Goal: Information Seeking & Learning: Learn about a topic

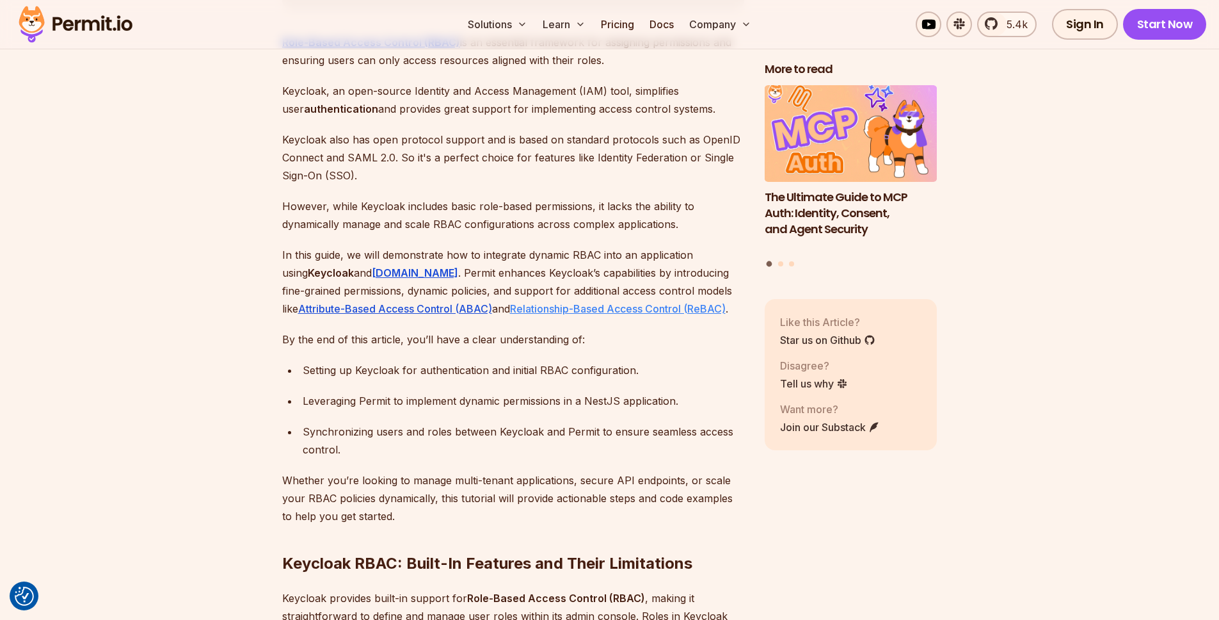
click at [510, 302] on link "Relationship-Based Access Control (ReBAC)" at bounding box center [618, 308] width 216 height 13
click at [394, 302] on link "Attribute-Based Access Control (ABAC)" at bounding box center [395, 308] width 194 height 13
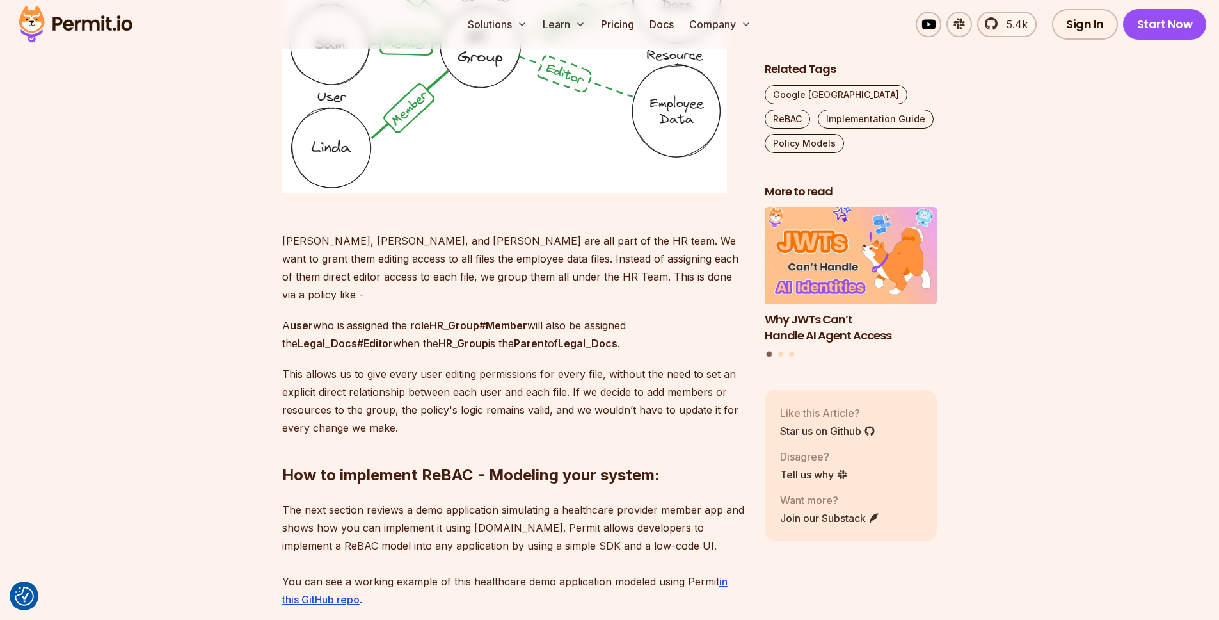
scroll to position [3977, 0]
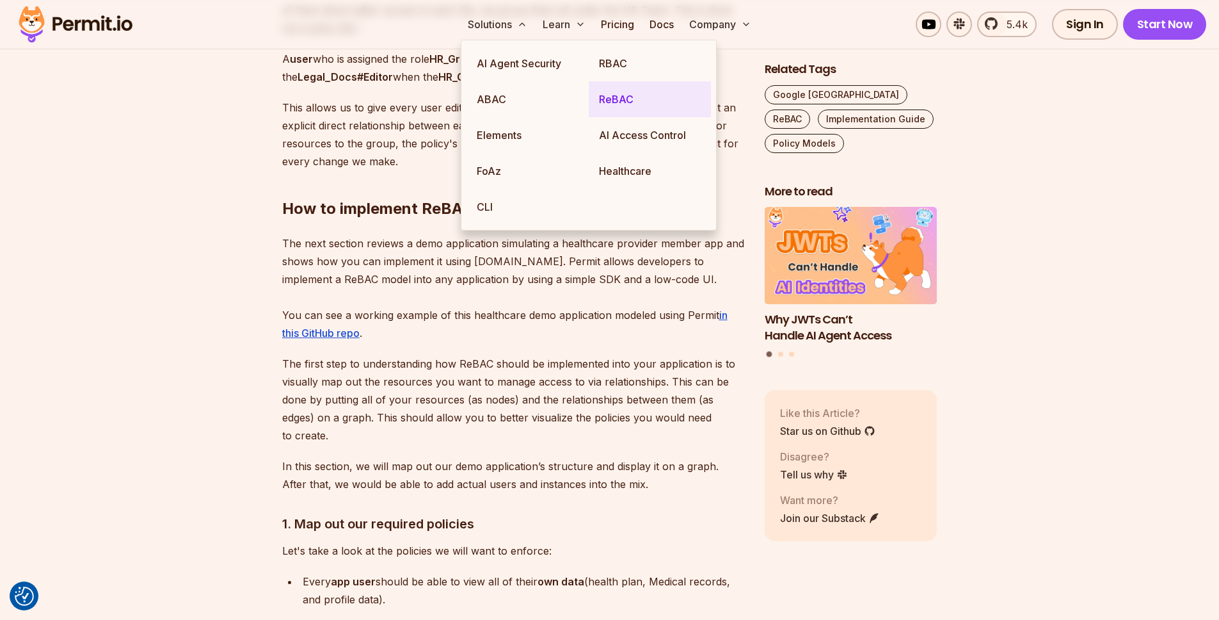
click at [621, 107] on link "ReBAC" at bounding box center [650, 99] width 122 height 36
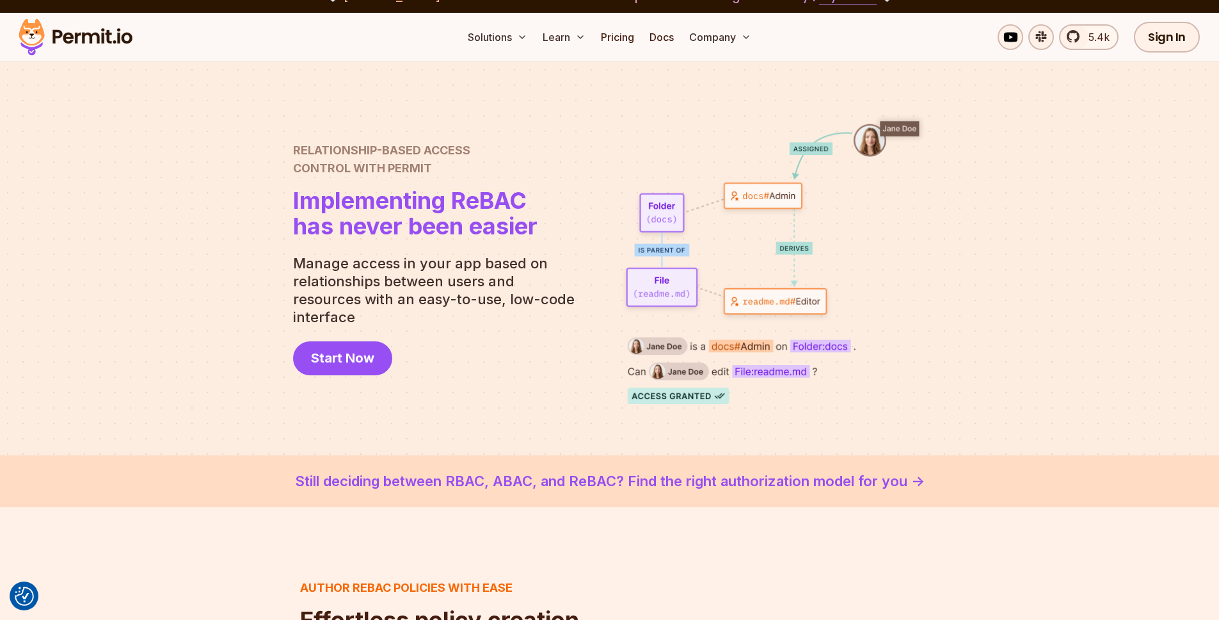
scroll to position [21, 0]
click at [507, 212] on span "Implementing ReBAC" at bounding box center [415, 200] width 244 height 26
click at [485, 294] on p "Manage access in your app based on relationships between users and resources wi…" at bounding box center [439, 289] width 292 height 72
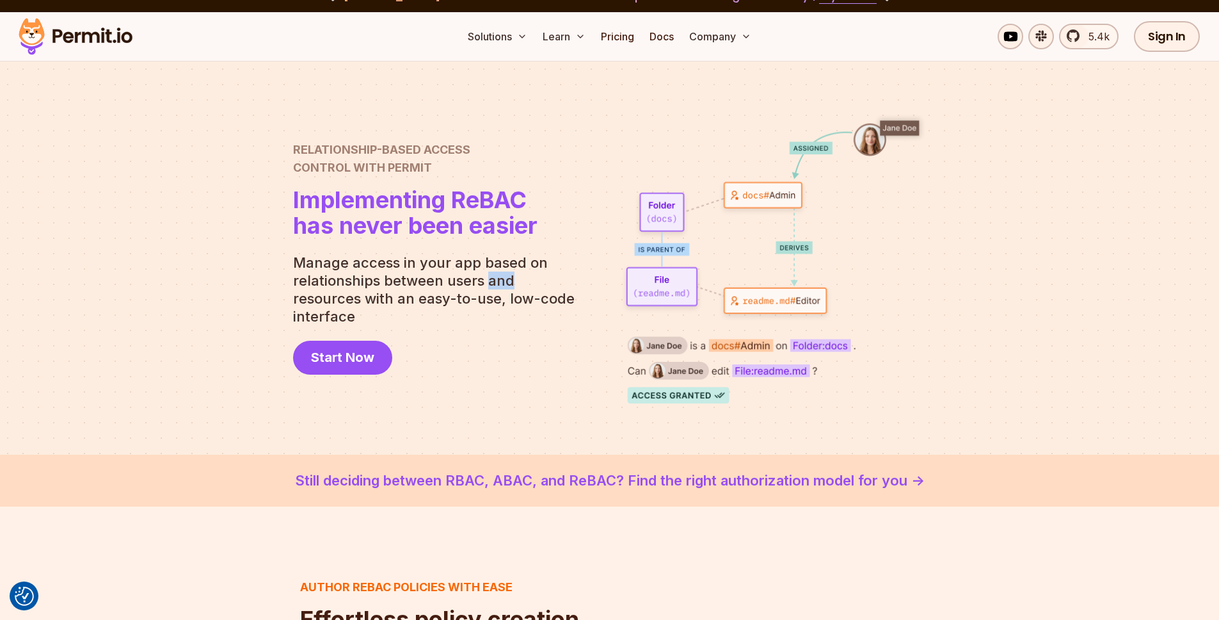
click at [485, 294] on p "Manage access in your app based on relationships between users and resources wi…" at bounding box center [439, 289] width 292 height 72
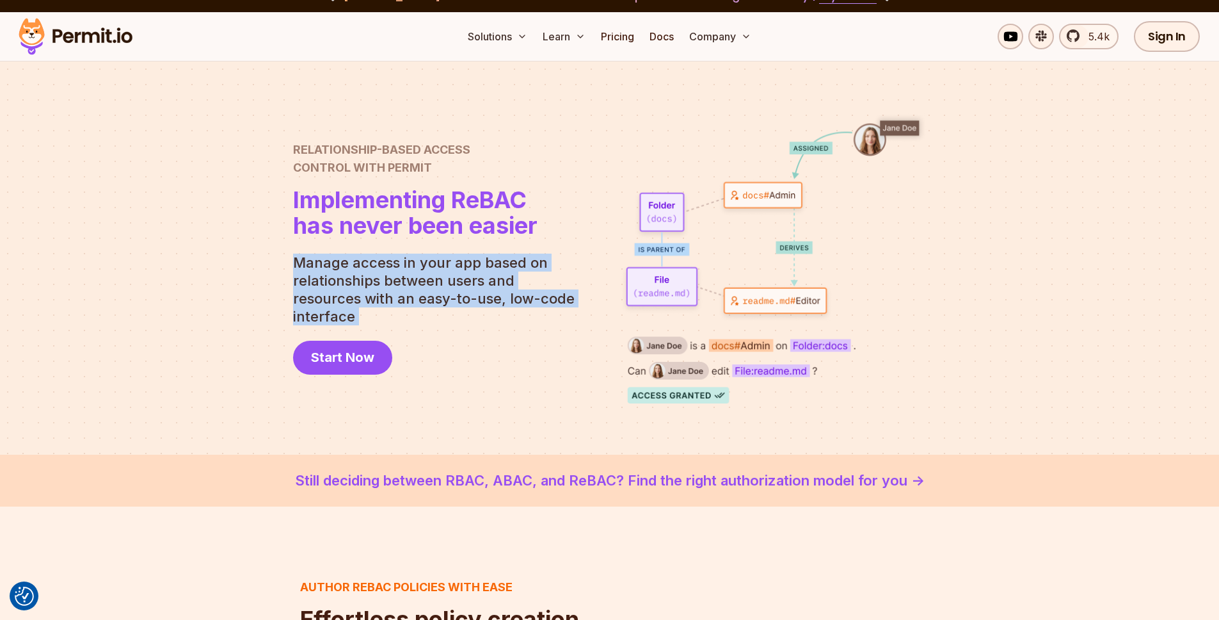
click at [485, 294] on p "Manage access in your app based on relationships between users and resources wi…" at bounding box center [439, 289] width 292 height 72
click at [524, 262] on p "Manage access in your app based on relationships between users and resources wi…" at bounding box center [439, 289] width 292 height 72
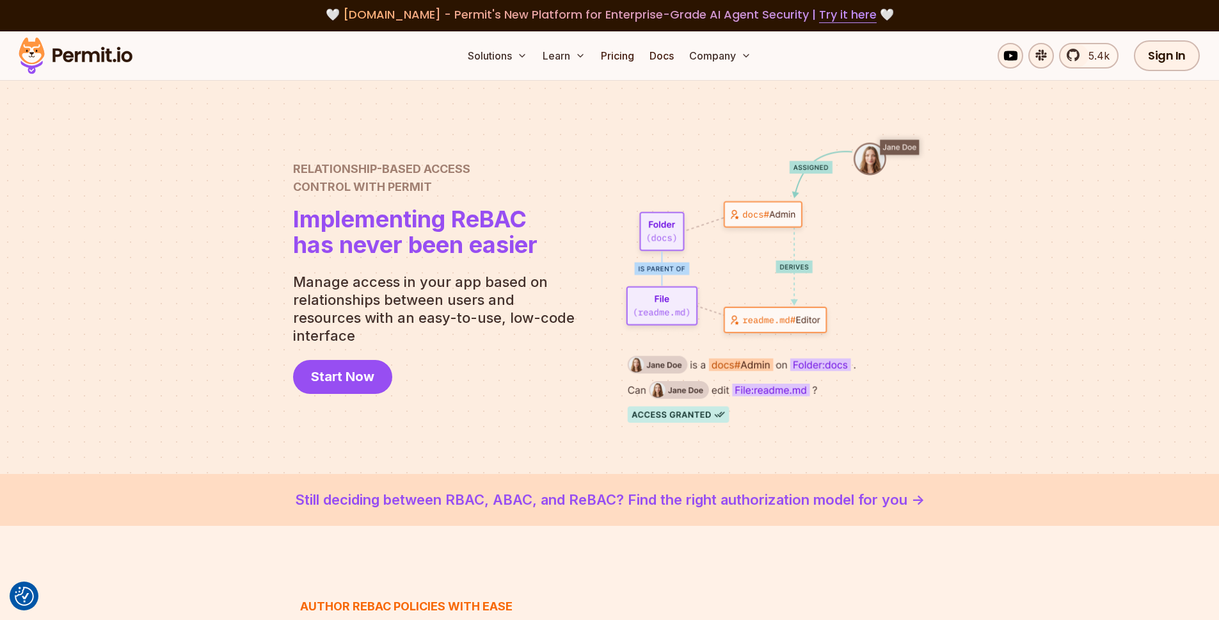
scroll to position [3, 0]
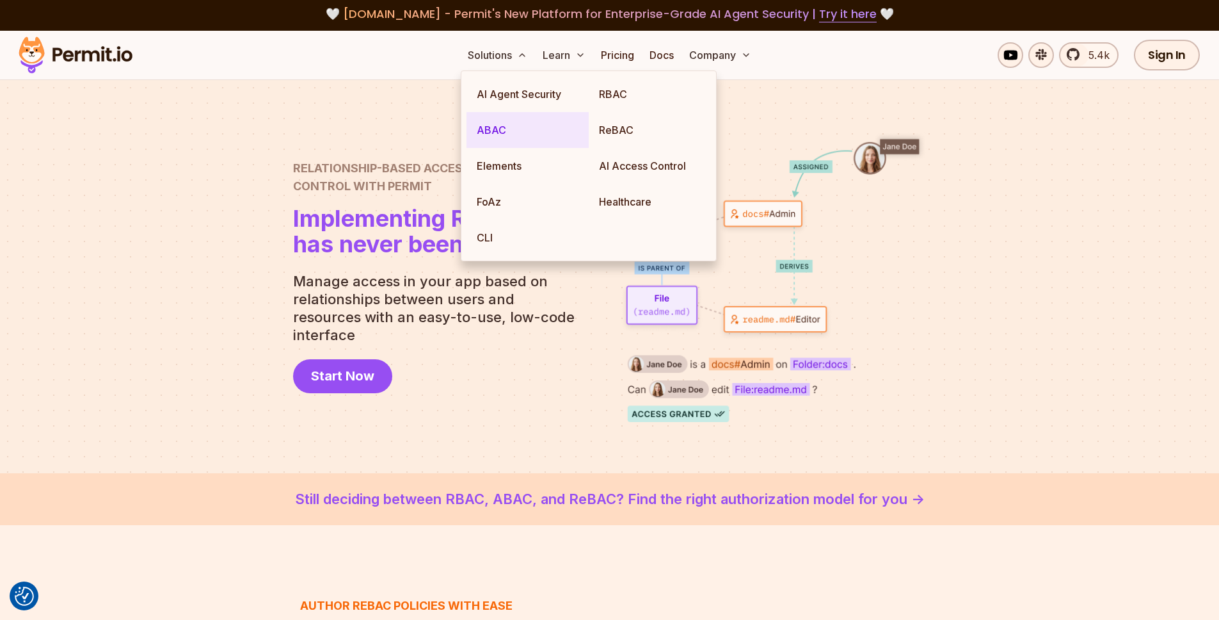
click at [500, 130] on link "ABAC" at bounding box center [528, 130] width 122 height 36
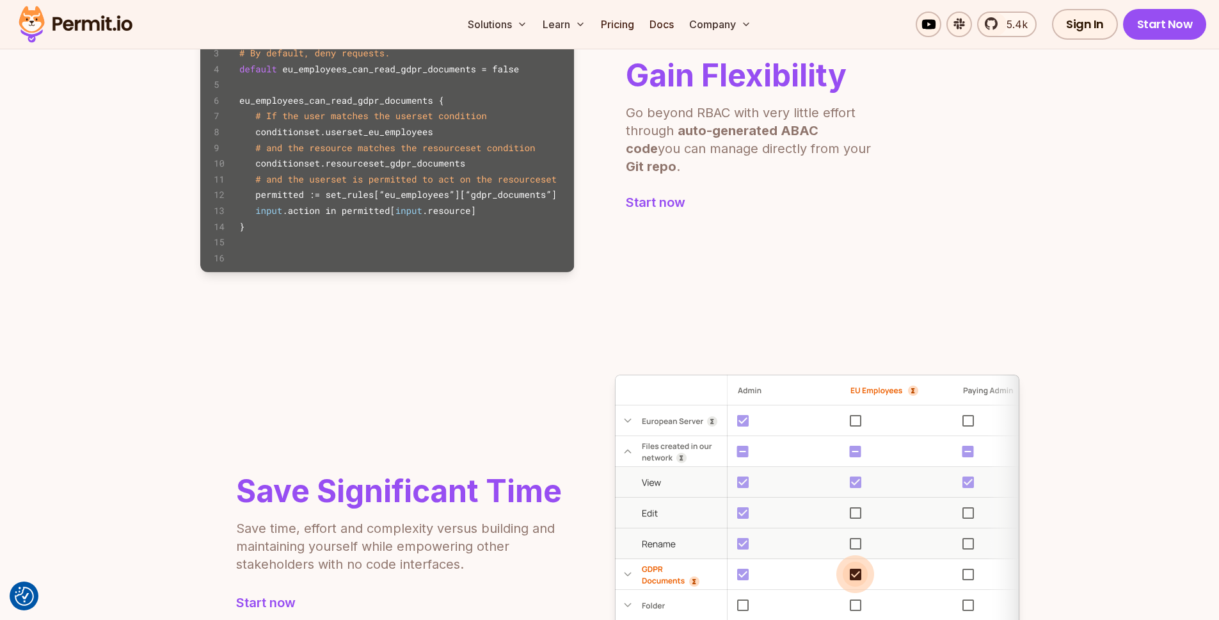
scroll to position [915, 0]
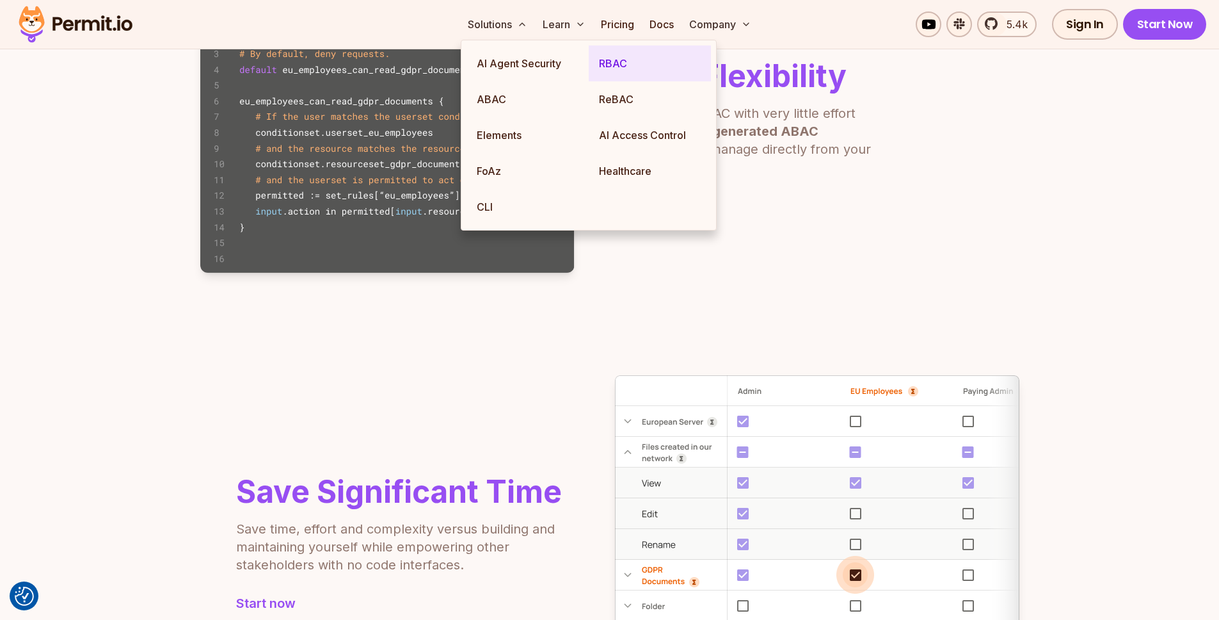
click at [602, 60] on link "RBAC" at bounding box center [650, 63] width 122 height 36
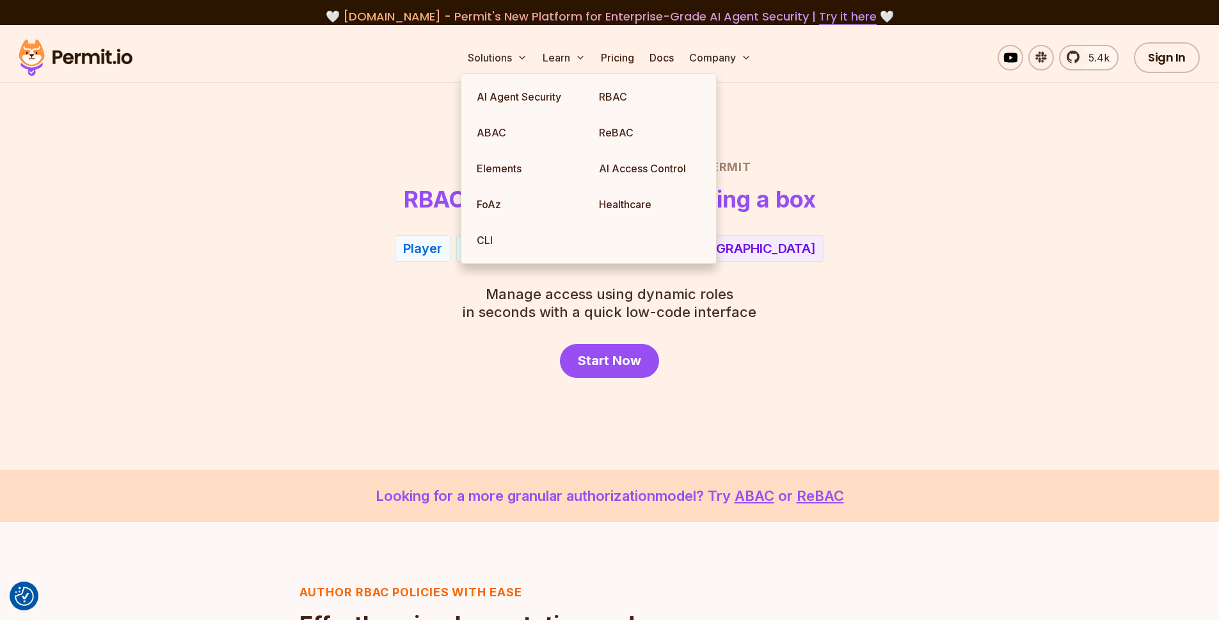
click at [342, 264] on div "Role Based Access Control with Permit RBAC now as easy as checking a box Player…" at bounding box center [610, 268] width 896 height 220
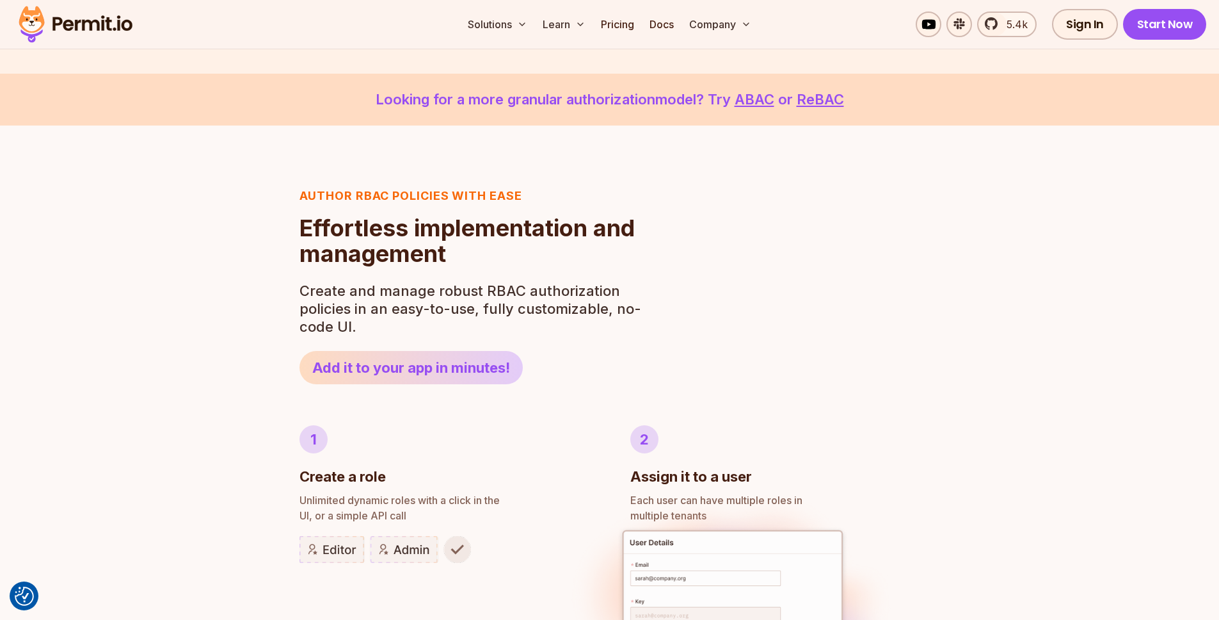
scroll to position [396, 0]
click at [579, 98] on p "Looking for a more granular authorization model? Try ABAC or ReBAC" at bounding box center [610, 99] width 1158 height 21
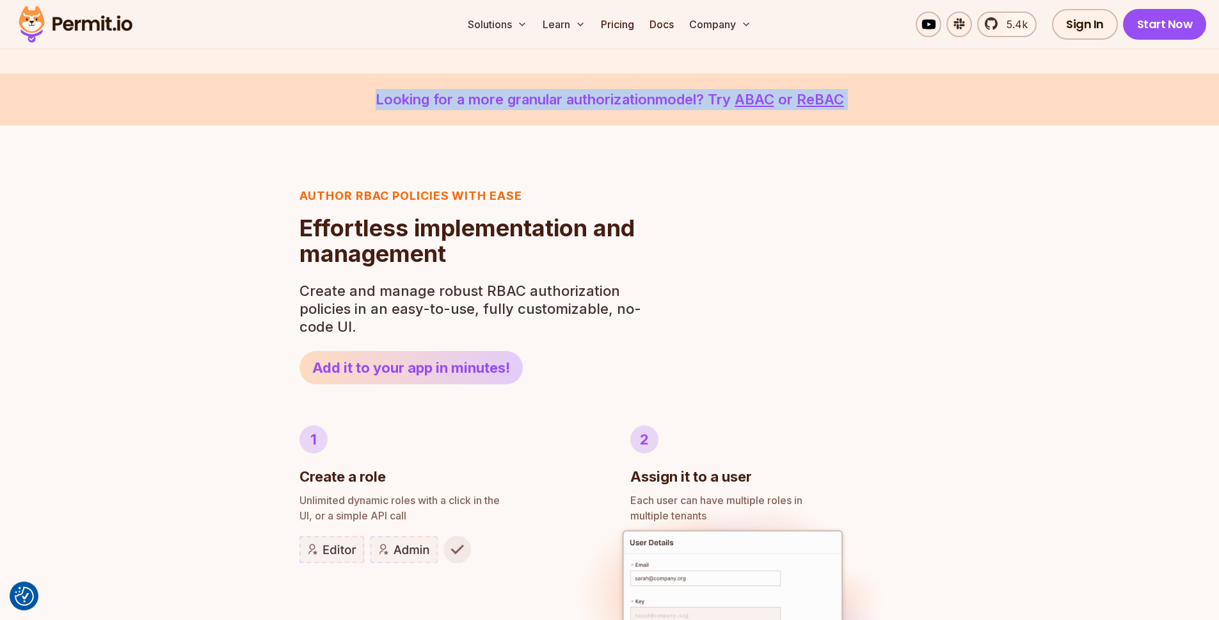
click at [579, 98] on p "Looking for a more granular authorization model? Try ABAC or ReBAC" at bounding box center [610, 99] width 1158 height 21
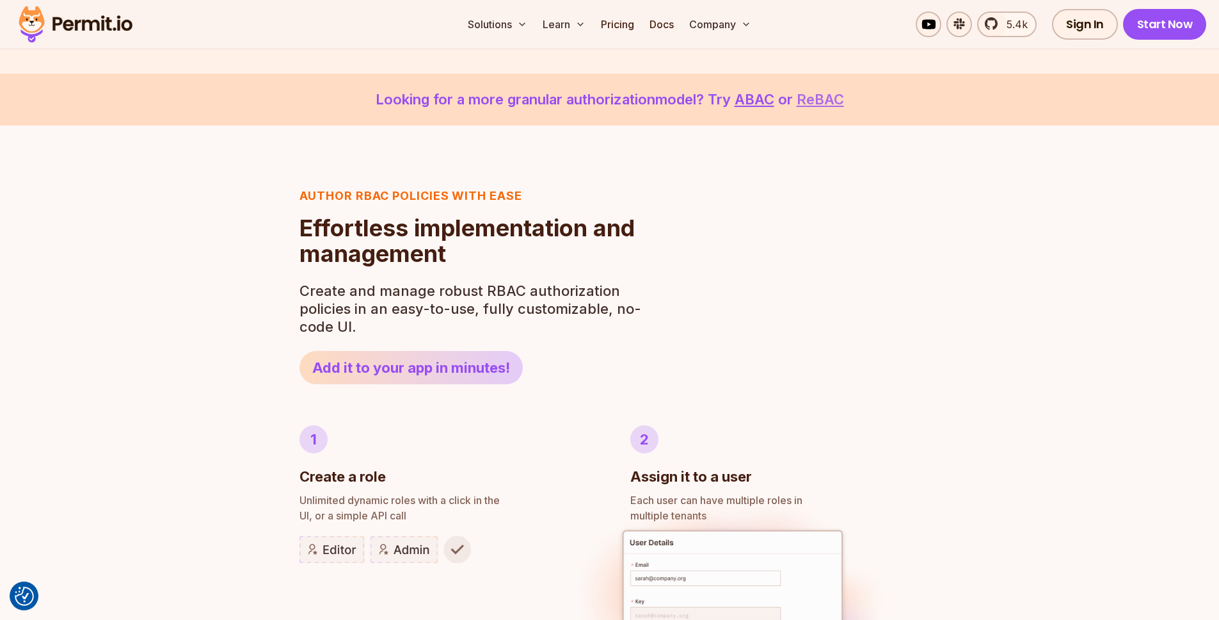
click at [837, 99] on link "ReBAC" at bounding box center [820, 99] width 47 height 17
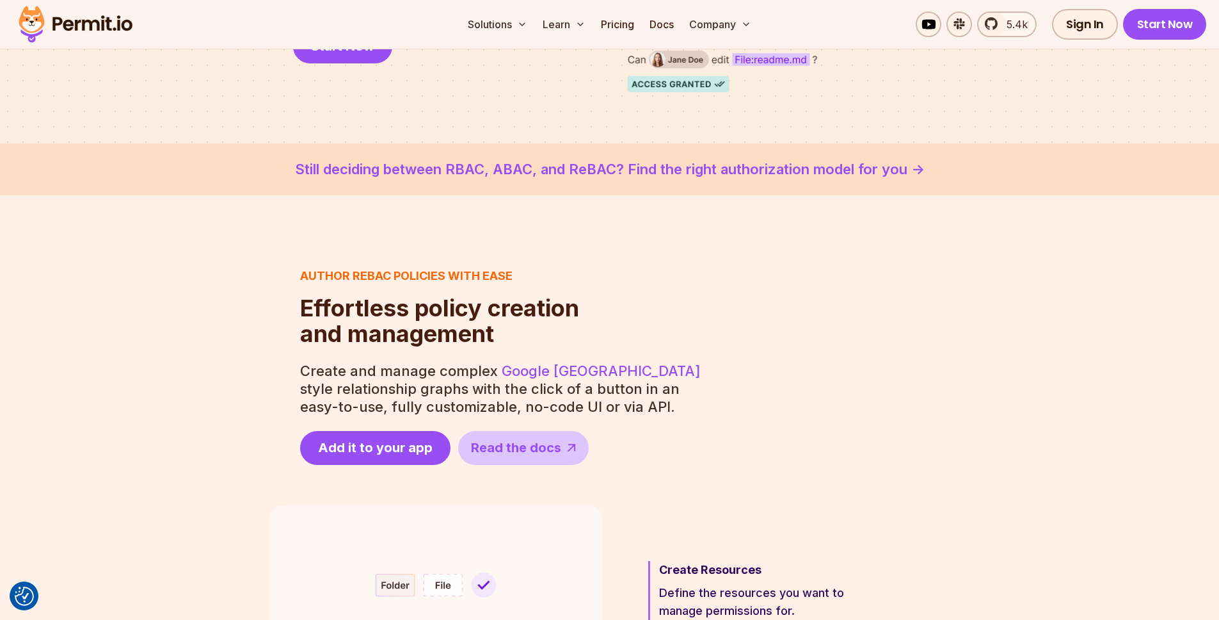
scroll to position [358, 0]
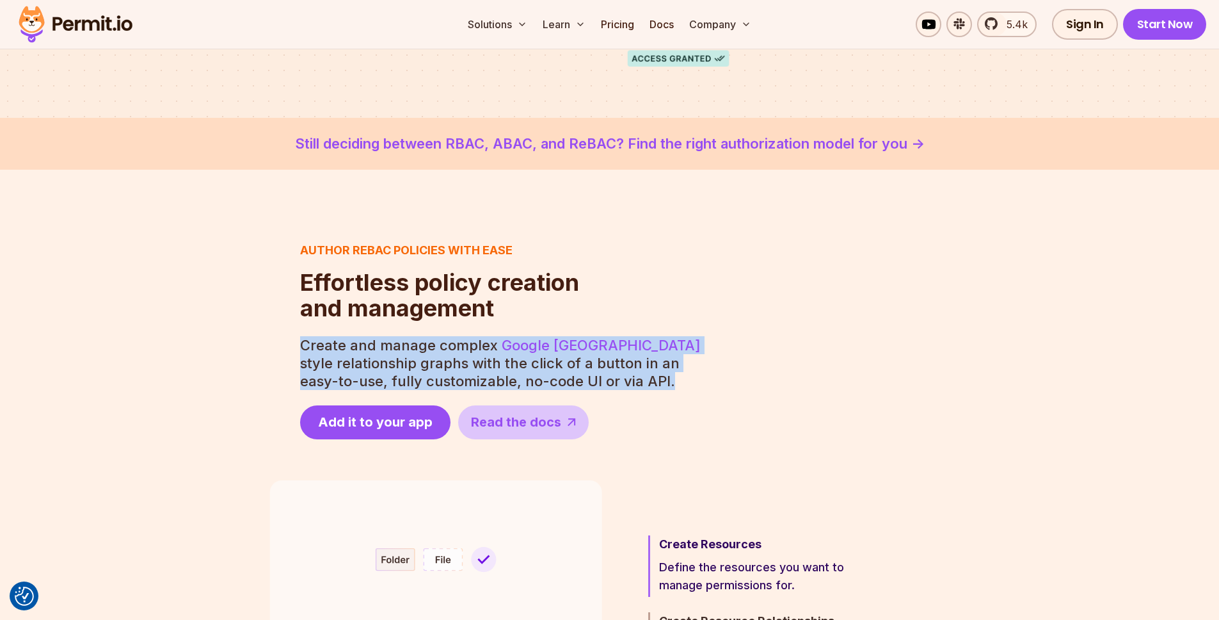
drag, startPoint x: 689, startPoint y: 319, endPoint x: 724, endPoint y: 391, distance: 80.2
click at [724, 391] on div "Author ReBAC policies with ease Effortless policy creation and management Effor…" at bounding box center [609, 340] width 681 height 198
click at [725, 397] on div "Author ReBAC policies with ease Effortless policy creation and management Effor…" at bounding box center [609, 340] width 681 height 198
drag, startPoint x: 725, startPoint y: 396, endPoint x: 709, endPoint y: 314, distance: 84.1
click at [709, 314] on div "Author ReBAC policies with ease Effortless policy creation and management Effor…" at bounding box center [609, 340] width 681 height 198
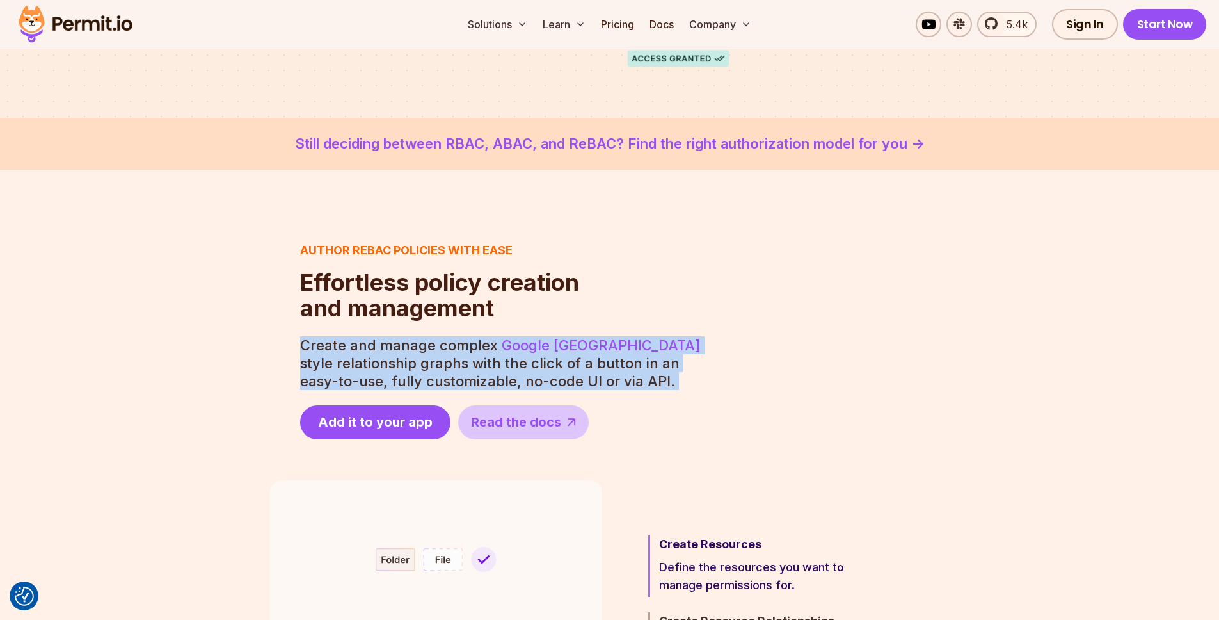
click at [709, 314] on div "Author ReBAC policies with ease Effortless policy creation and management Effor…" at bounding box center [609, 340] width 681 height 198
drag, startPoint x: 709, startPoint y: 314, endPoint x: 725, endPoint y: 391, distance: 79.1
click at [725, 391] on div "Author ReBAC policies with ease Effortless policy creation and management Effor…" at bounding box center [609, 340] width 681 height 198
drag, startPoint x: 725, startPoint y: 358, endPoint x: 716, endPoint y: 294, distance: 64.6
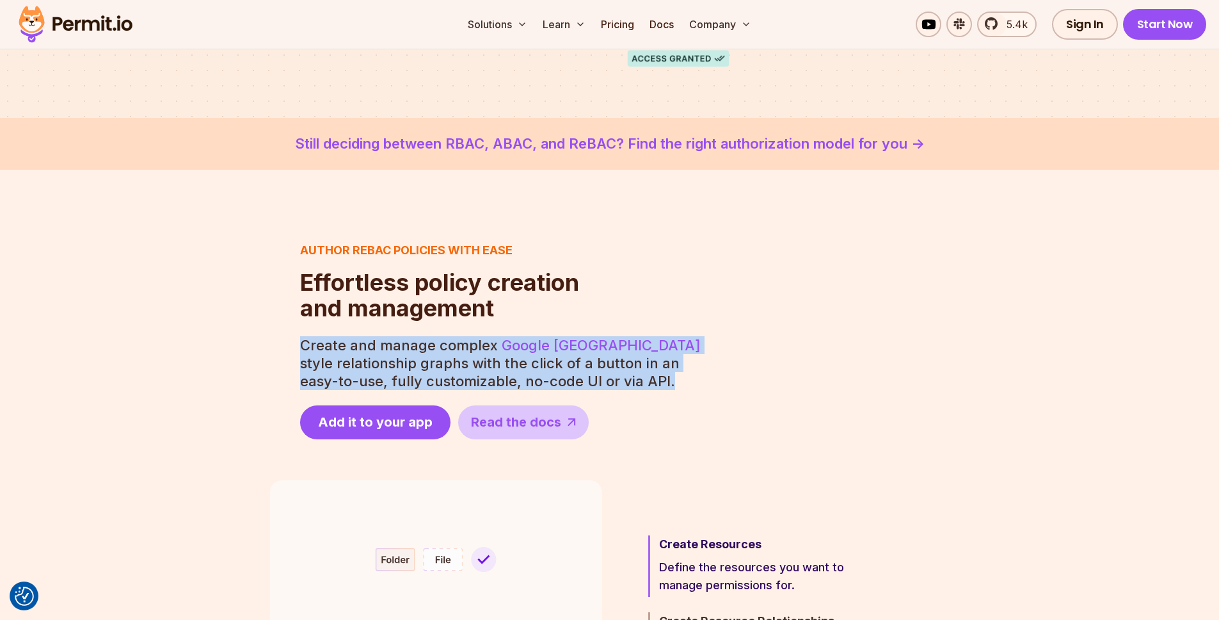
click at [714, 299] on div "Author ReBAC policies with ease Effortless policy creation and management Effor…" at bounding box center [609, 340] width 681 height 198
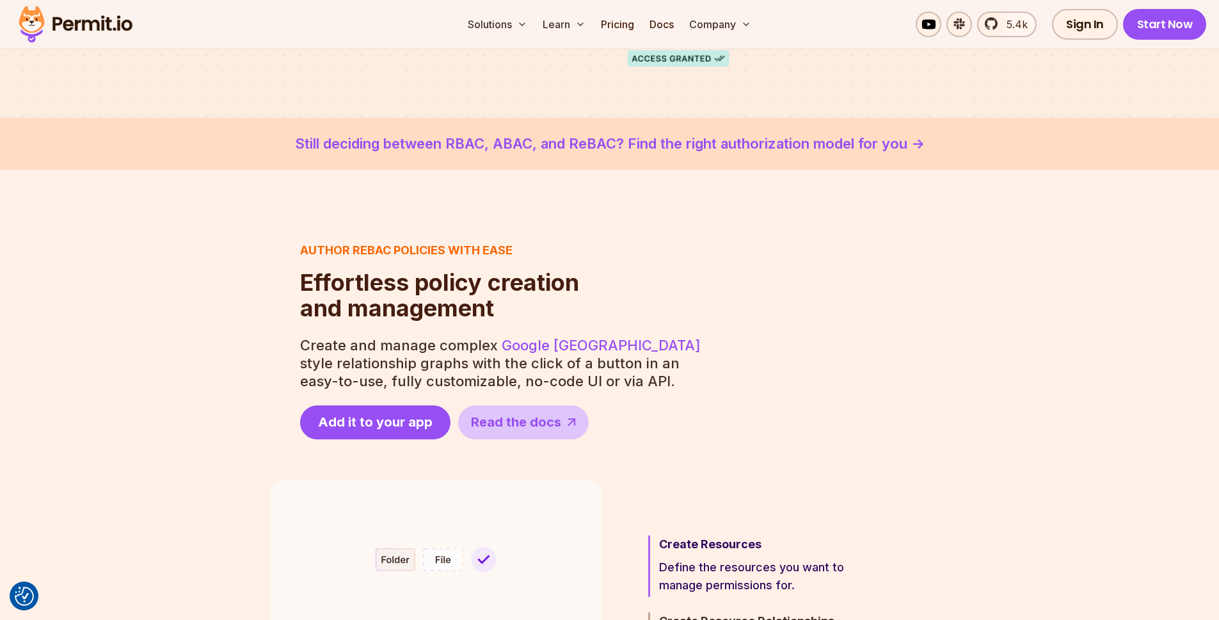
click at [716, 298] on div "Author ReBAC policies with ease Effortless policy creation and management Effor…" at bounding box center [609, 340] width 681 height 198
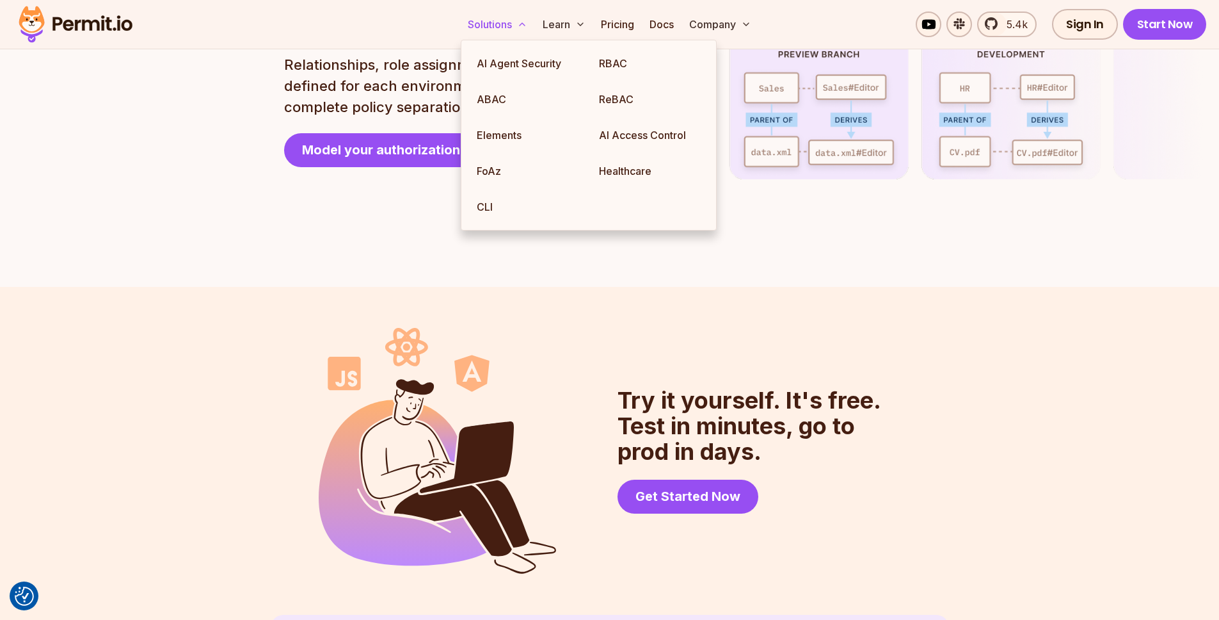
scroll to position [3132, 0]
click at [607, 126] on link "AI Access Control" at bounding box center [650, 135] width 122 height 36
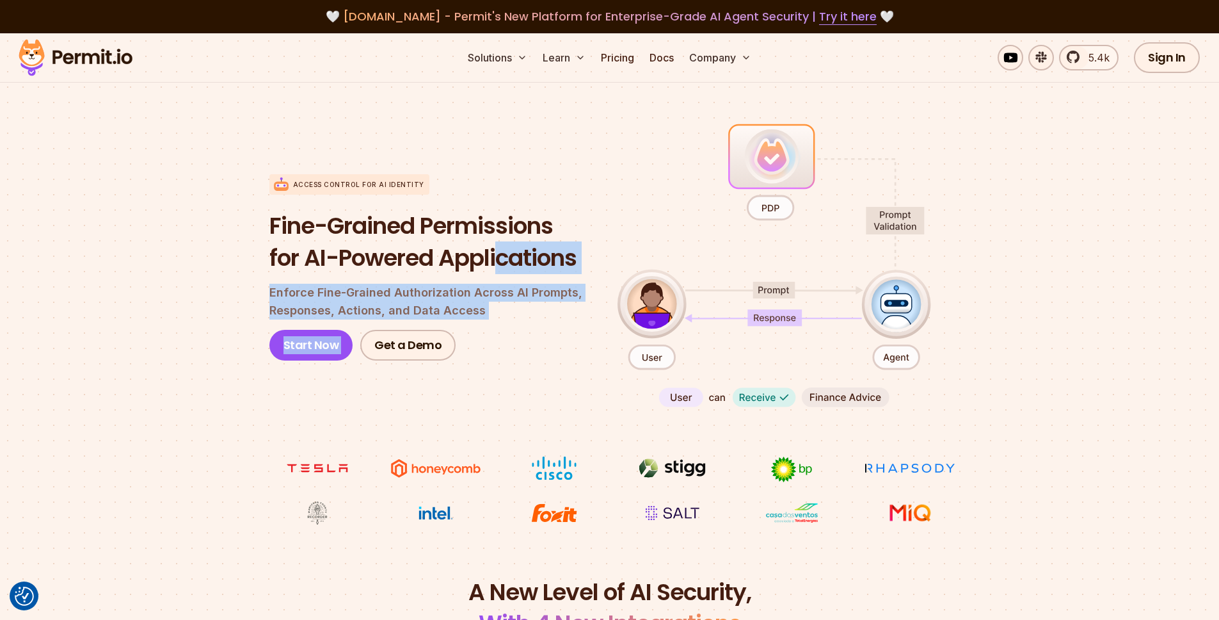
drag, startPoint x: 531, startPoint y: 330, endPoint x: 501, endPoint y: 271, distance: 65.6
click at [501, 271] on div "Fine-Grained Permissions for AI-Powered Applications Enforce Fine-Grained Autho…" at bounding box center [433, 285] width 328 height 150
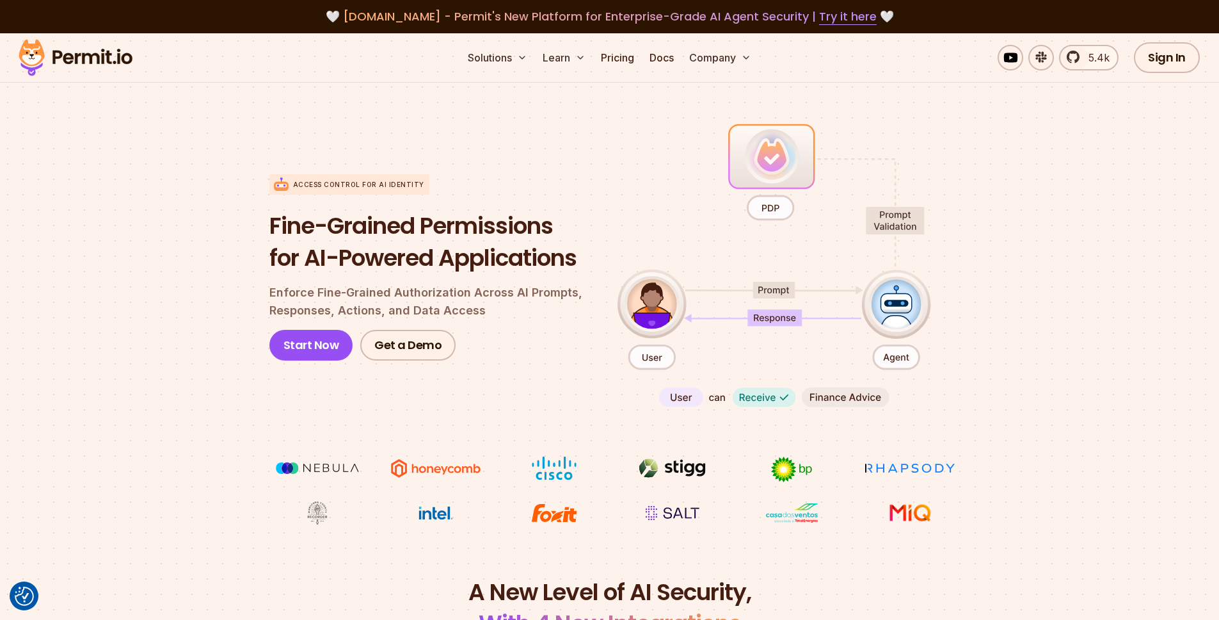
click at [530, 339] on div "Start Now Get a Demo" at bounding box center [433, 345] width 328 height 31
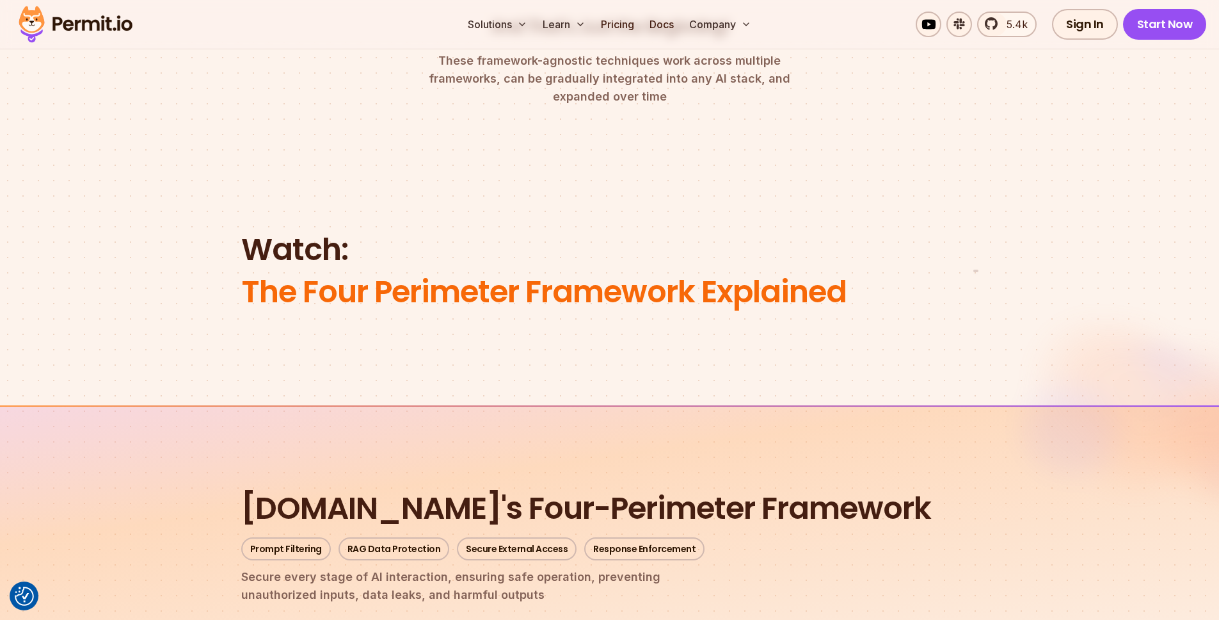
scroll to position [1101, 0]
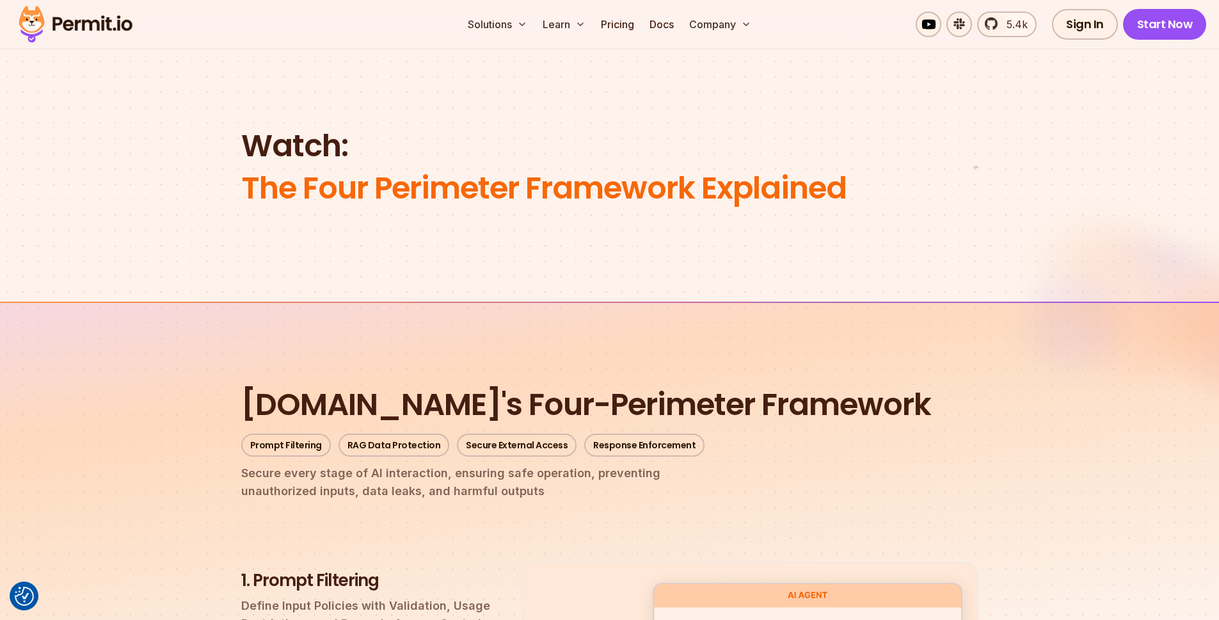
click at [442, 209] on span "The Four Perimeter Framework Explained" at bounding box center [543, 188] width 605 height 42
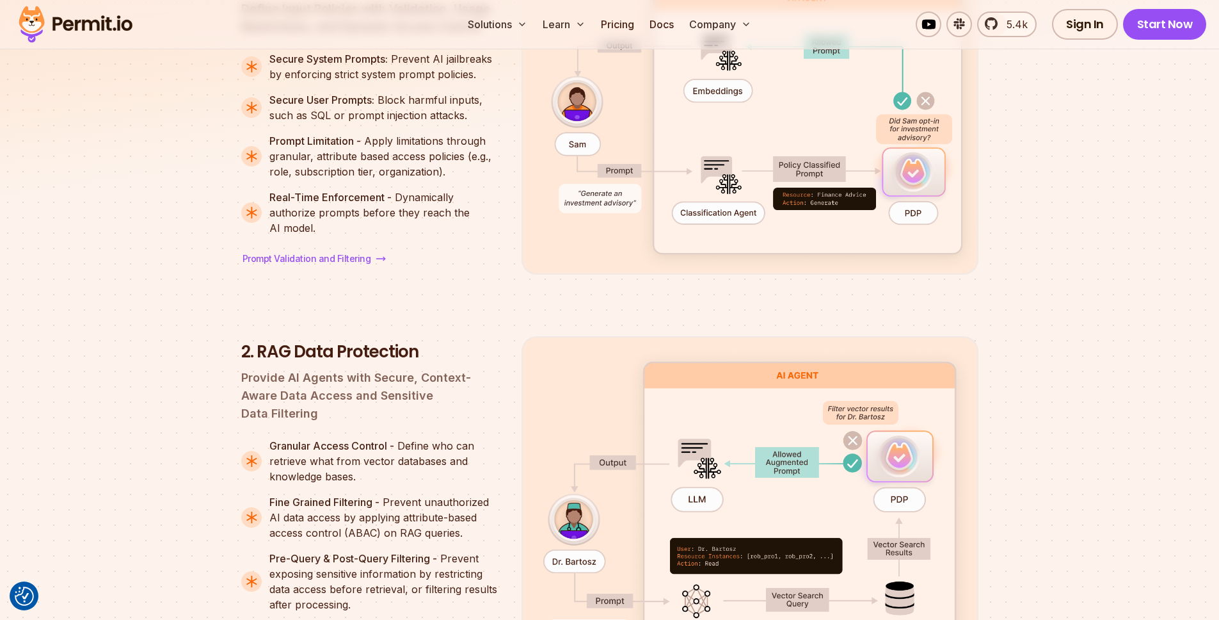
scroll to position [1930, 0]
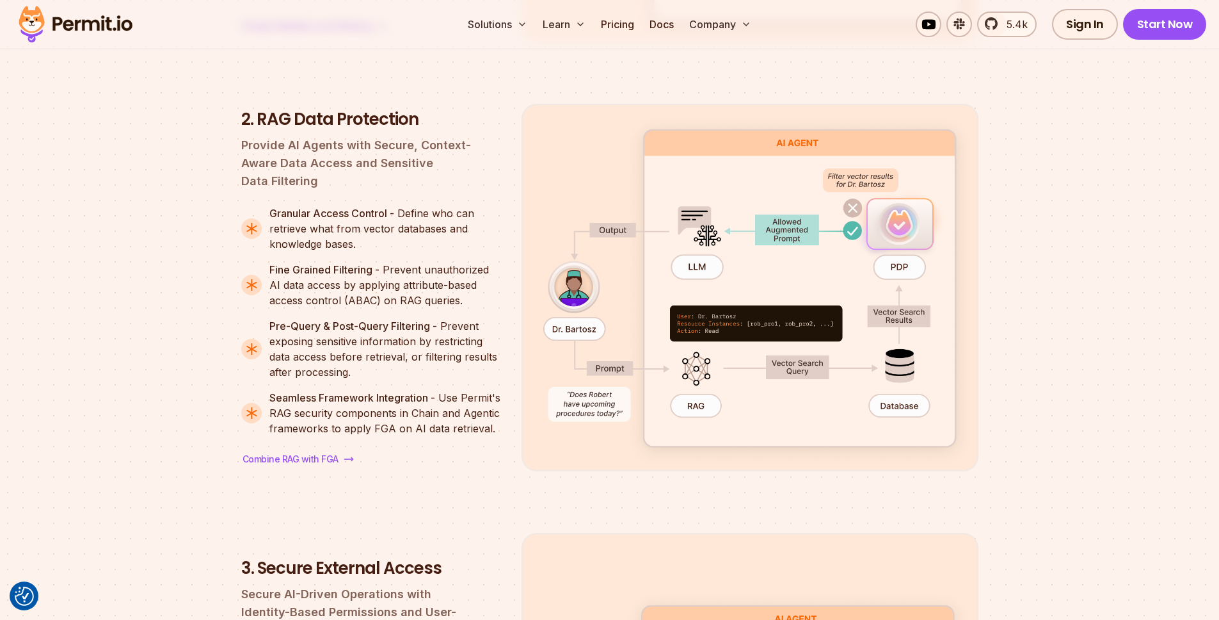
click at [423, 190] on p "Provide AI Agents with Secure, Context-Aware Data Access and Sensitive Data Fil…" at bounding box center [371, 163] width 260 height 54
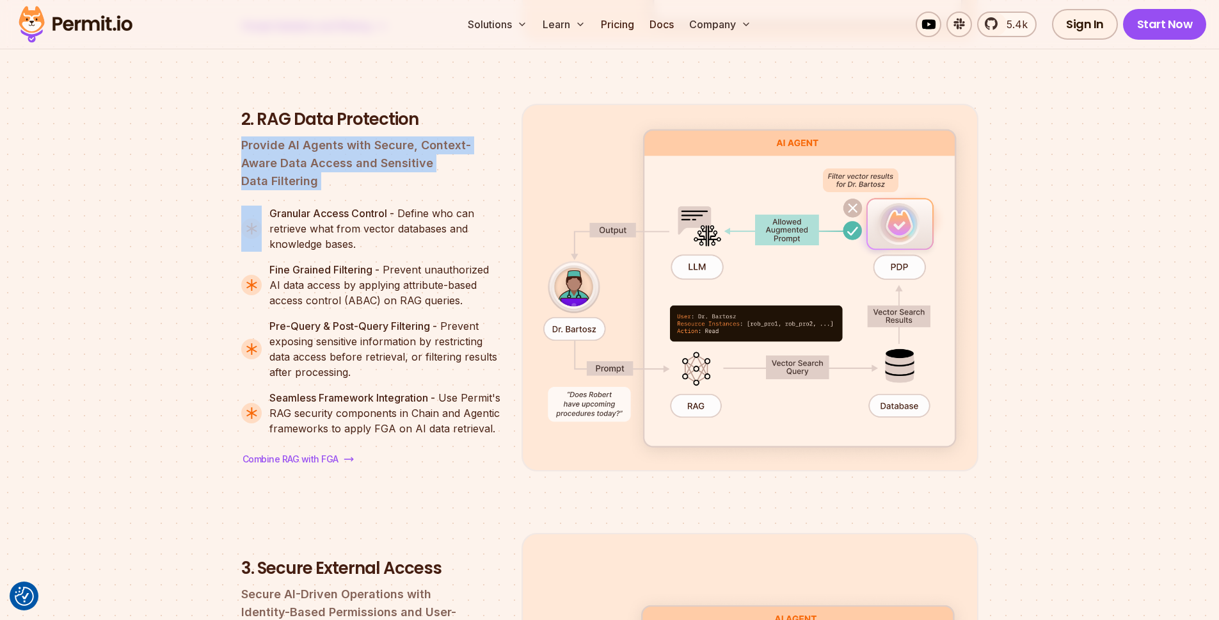
click at [423, 190] on p "Provide AI Agents with Secure, Context-Aware Data Access and Sensitive Data Fil…" at bounding box center [371, 163] width 260 height 54
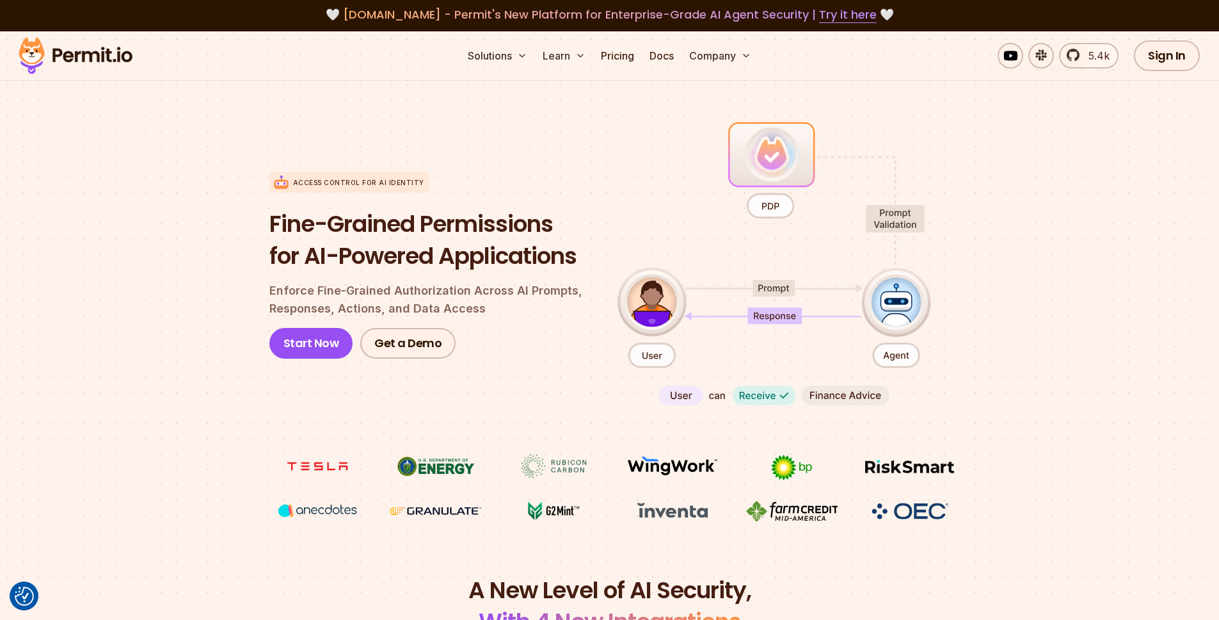
scroll to position [3, 0]
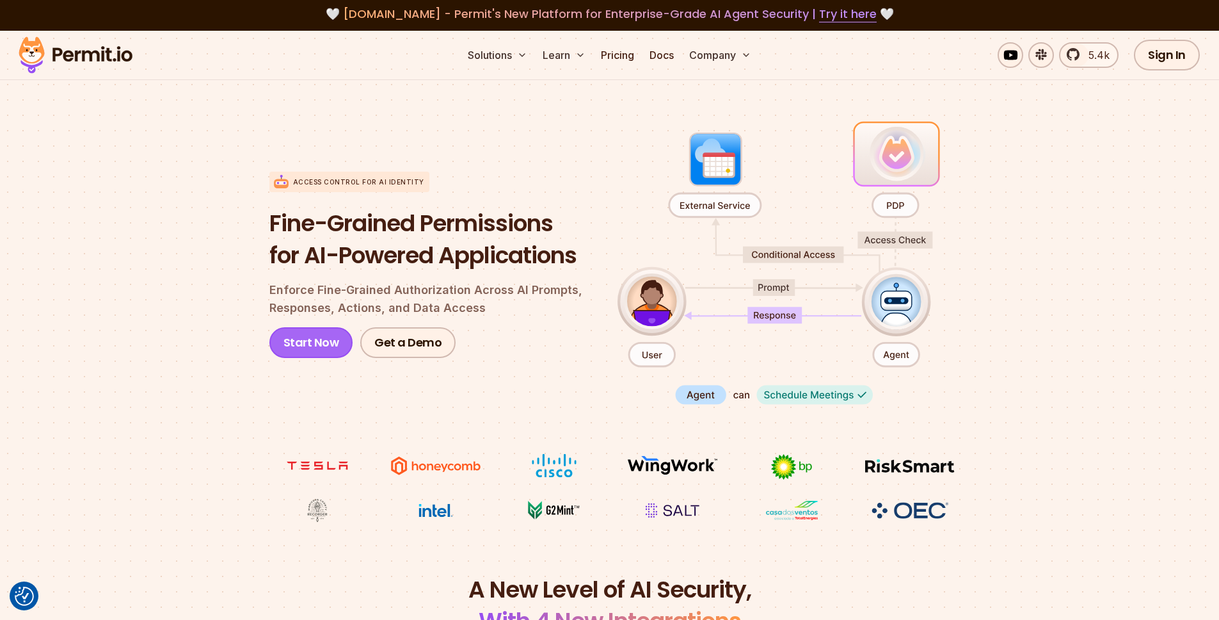
click at [287, 334] on link "Start Now" at bounding box center [311, 342] width 84 height 31
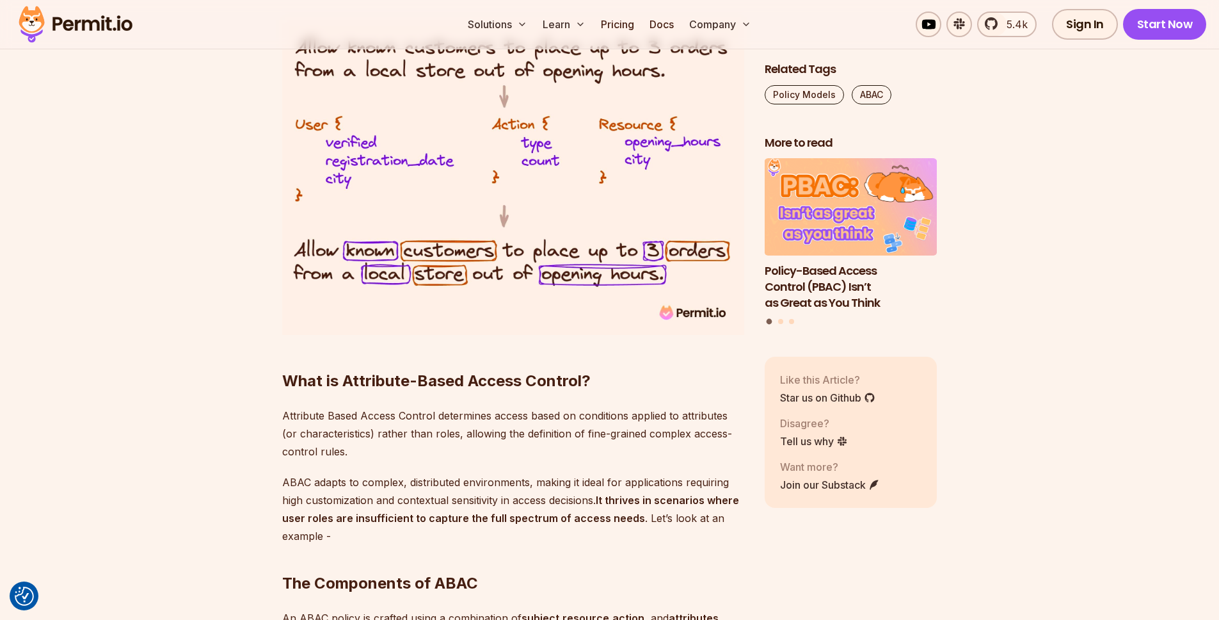
scroll to position [994, 0]
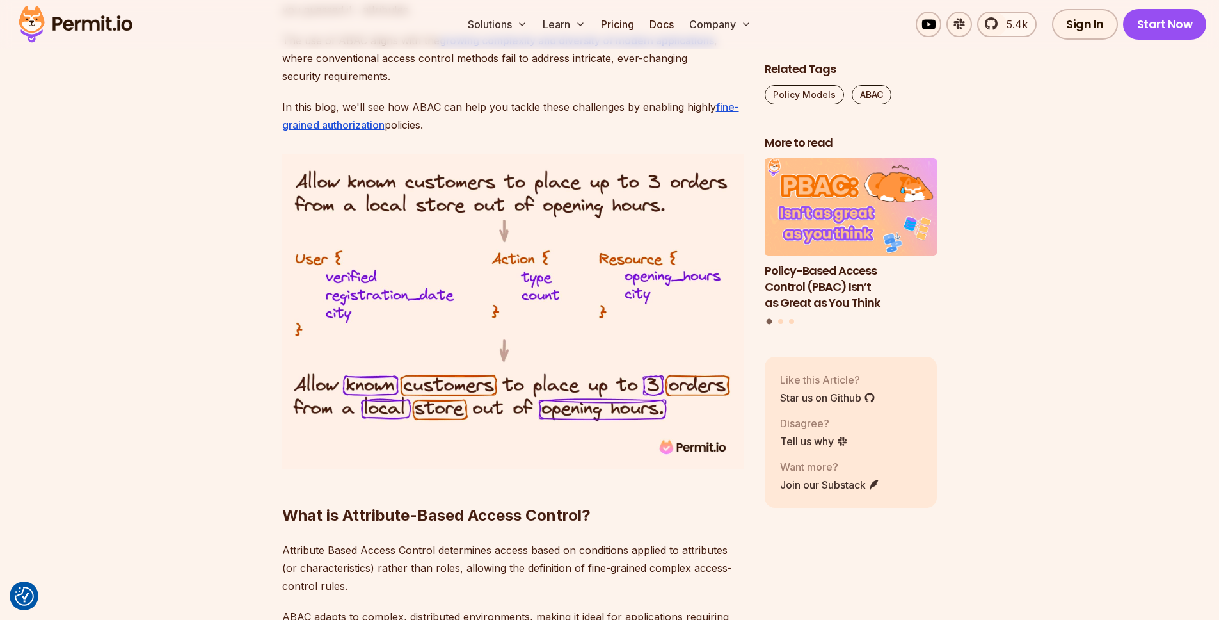
drag, startPoint x: 600, startPoint y: 520, endPoint x: 603, endPoint y: 536, distance: 16.3
click at [600, 520] on h2 "What is Attribute-Based Access Control?" at bounding box center [513, 490] width 462 height 72
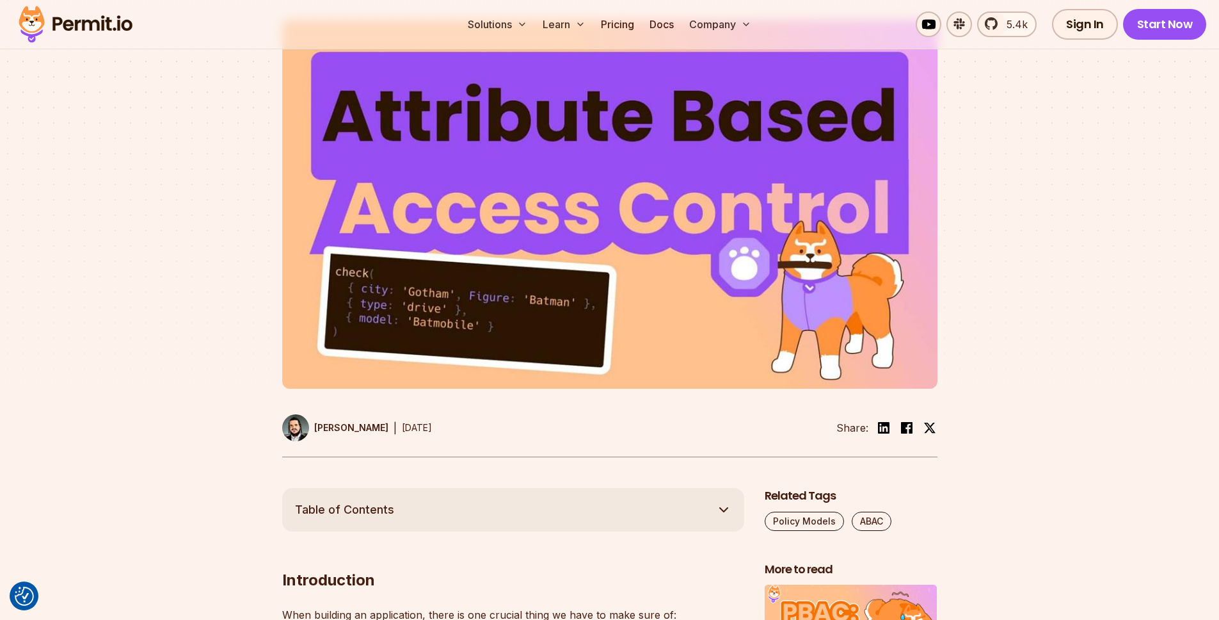
scroll to position [0, 0]
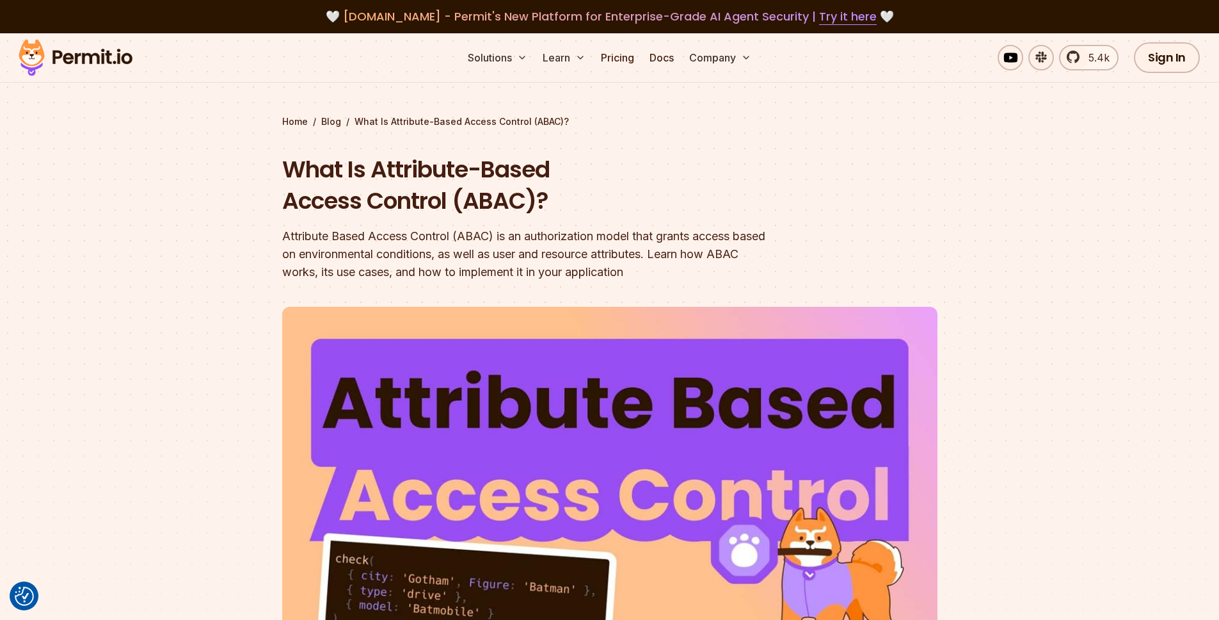
click at [390, 124] on div "Home / Blog / What Is Attribute-Based Access Control (ABAC)?" at bounding box center [609, 121] width 655 height 13
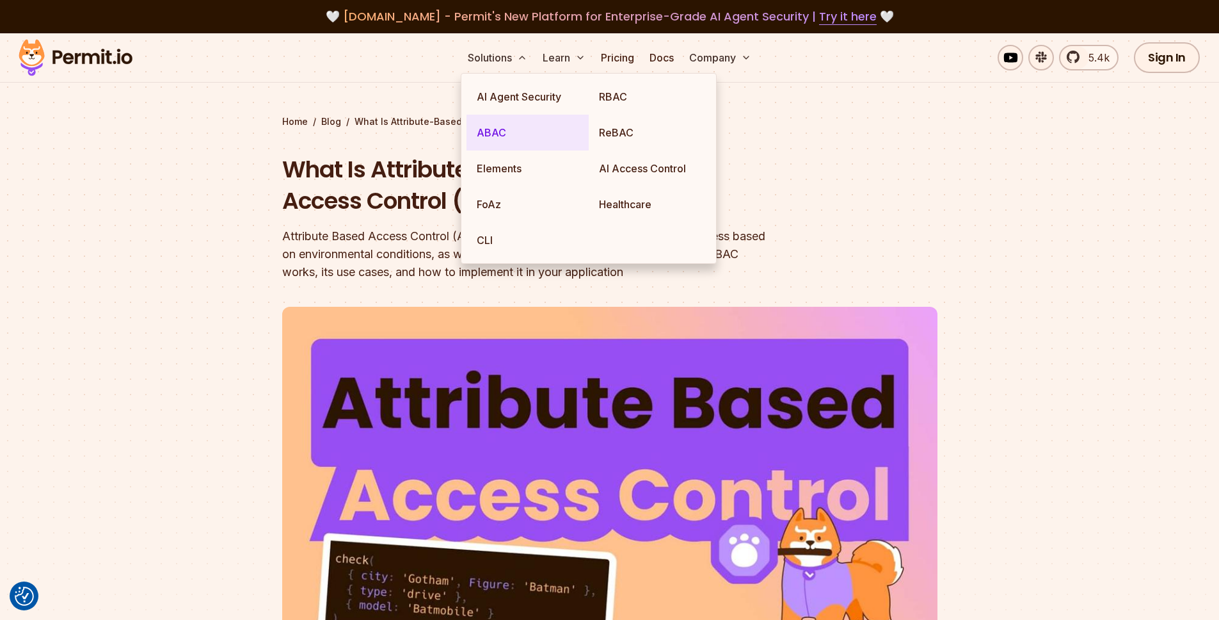
click at [508, 130] on link "ABAC" at bounding box center [528, 133] width 122 height 36
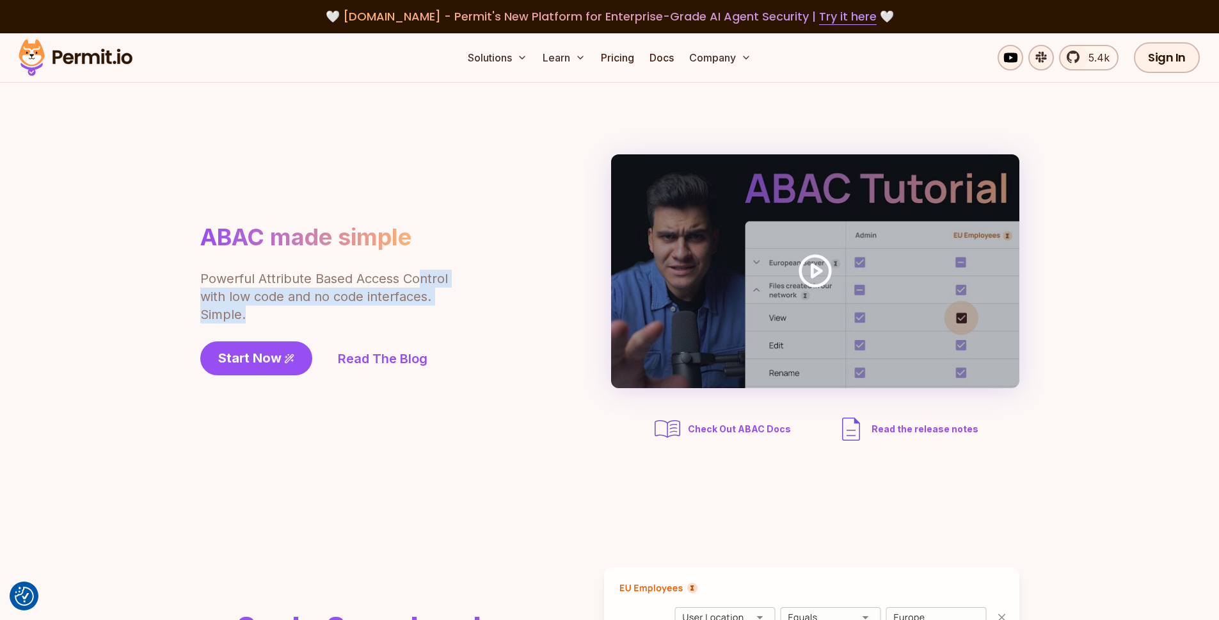
drag, startPoint x: 404, startPoint y: 326, endPoint x: 422, endPoint y: 268, distance: 60.5
click at [422, 269] on div "ABAC made simple Powerful Attribute Based Access Control with low code and no c…" at bounding box center [360, 299] width 320 height 152
click at [423, 268] on div "ABAC made simple Powerful Attribute Based Access Control with low code and no c…" at bounding box center [360, 299] width 320 height 152
drag, startPoint x: 442, startPoint y: 301, endPoint x: 444, endPoint y: 312, distance: 10.3
click at [443, 307] on div "ABAC made simple Powerful Attribute Based Access Control with low code and no c…" at bounding box center [360, 299] width 320 height 152
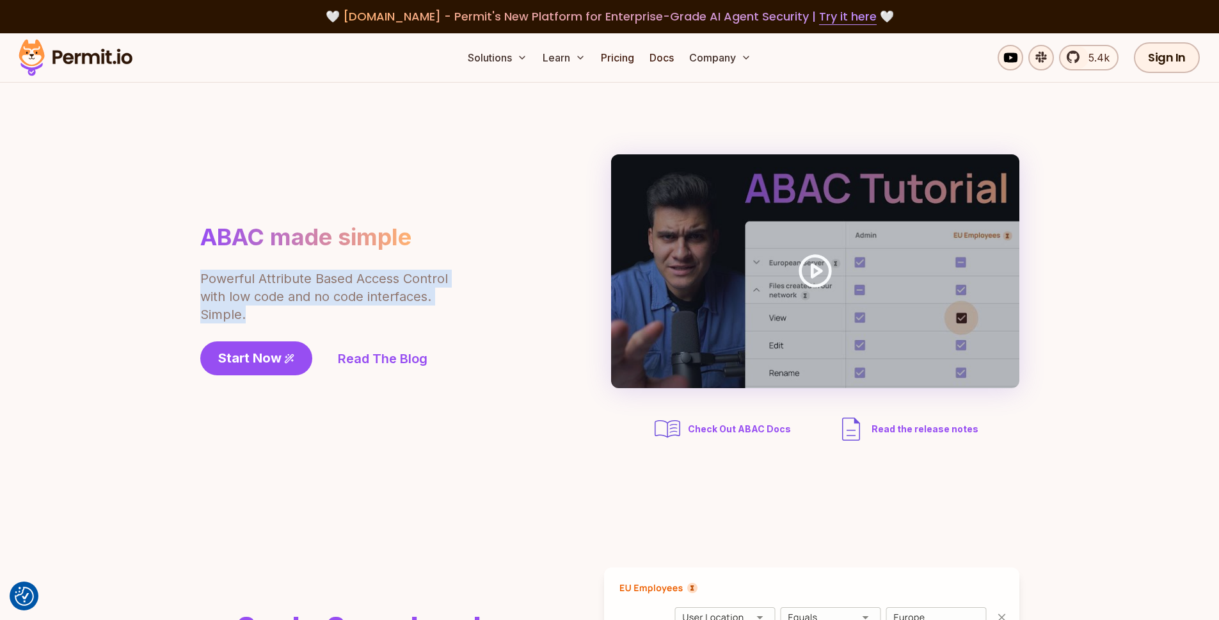
click at [444, 311] on p "Powerful Attribute Based Access Control with low code and no code interfaces. S…" at bounding box center [325, 296] width 250 height 54
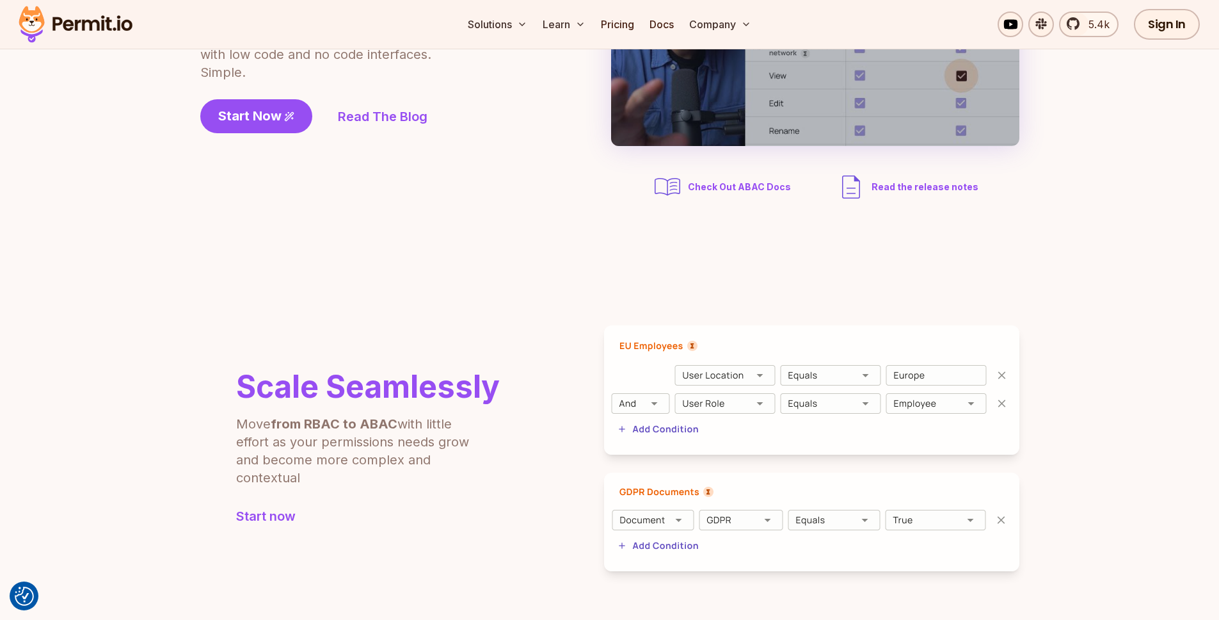
drag, startPoint x: 412, startPoint y: 481, endPoint x: 490, endPoint y: 468, distance: 78.5
click at [490, 468] on div "Scale Seamlessly Move from RBAC to ABAC with little effort as your permissions …" at bounding box center [350, 448] width 300 height 154
click at [490, 468] on div "Scale Seamlessly Move from RBAC to ABAC with little effort as your permissions …" at bounding box center [368, 428] width 264 height 115
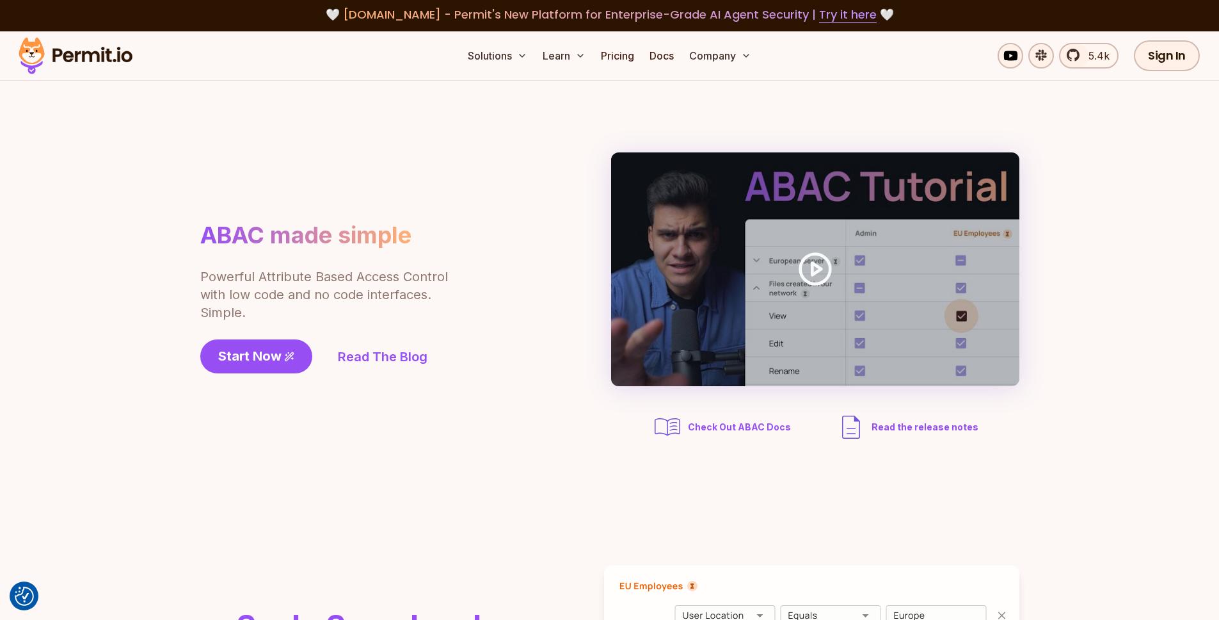
scroll to position [3, 0]
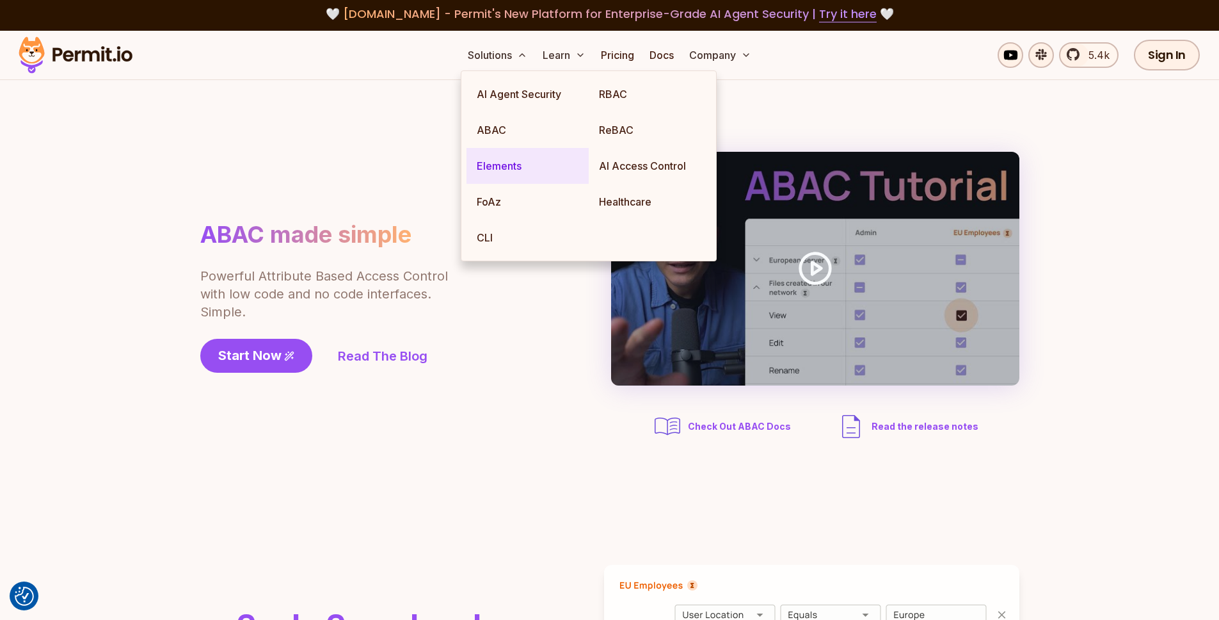
click at [522, 170] on link "Elements" at bounding box center [528, 166] width 122 height 36
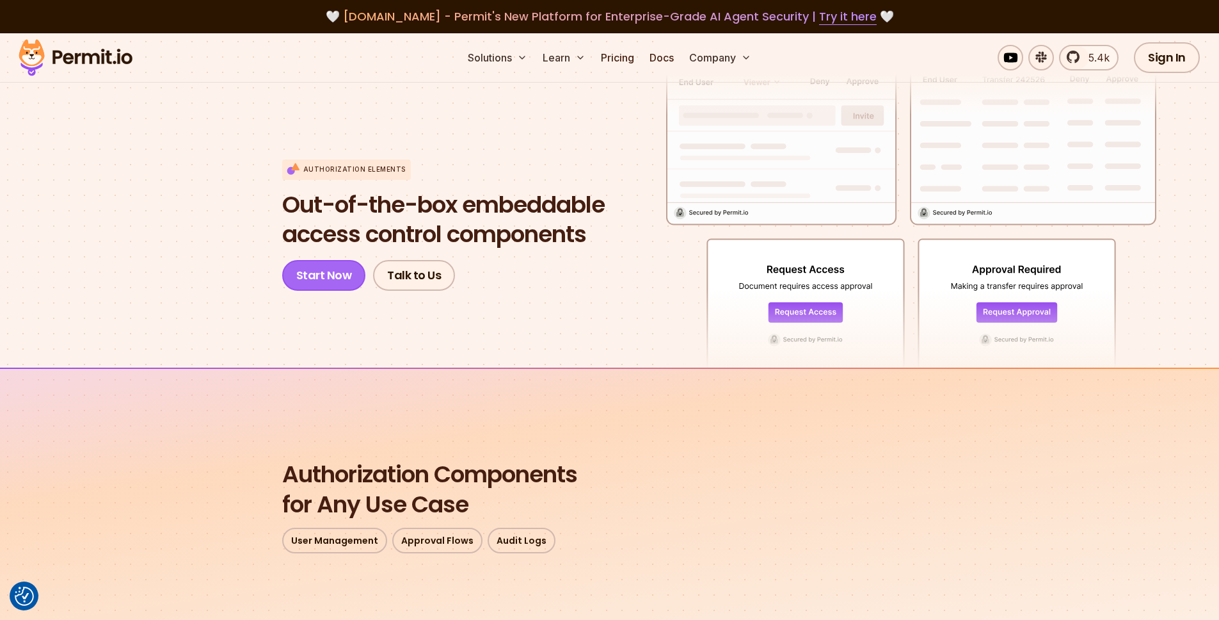
click at [326, 279] on link "Start Now" at bounding box center [324, 275] width 84 height 31
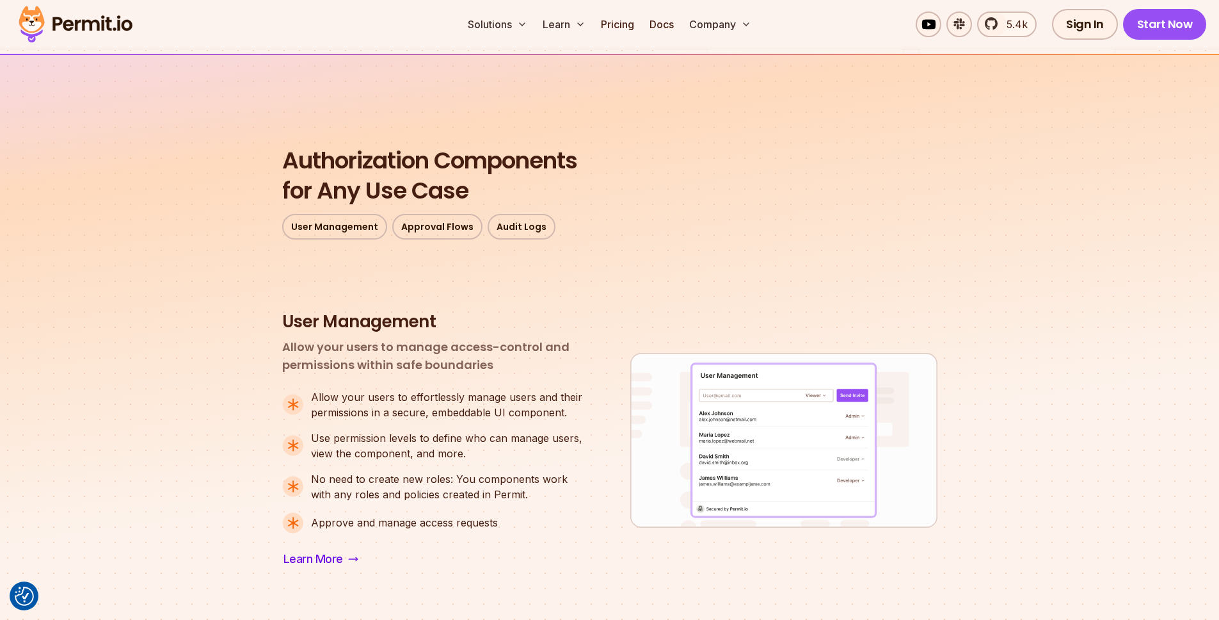
scroll to position [328, 0]
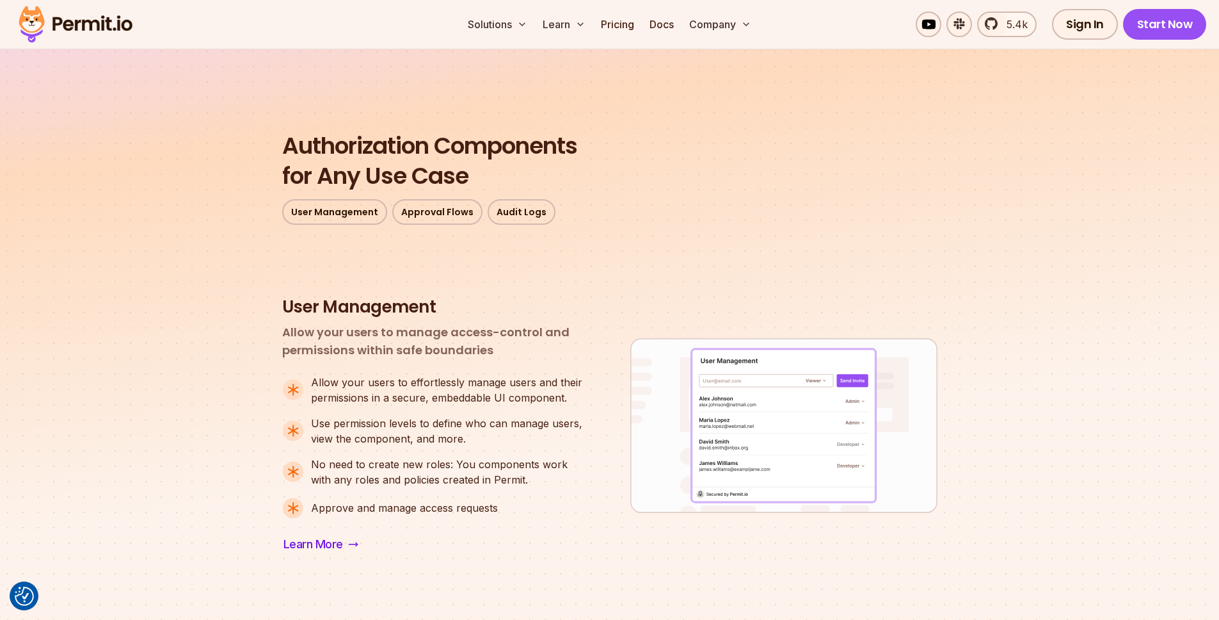
click at [521, 381] on p "Allow your users to effortlessly manage users and their permissions in a secure…" at bounding box center [450, 389] width 278 height 31
drag, startPoint x: 497, startPoint y: 403, endPoint x: 486, endPoint y: 413, distance: 14.9
click at [490, 410] on ul "Allow your users to effortlessly manage users and their permissions in a secure…" at bounding box center [435, 446] width 307 height 144
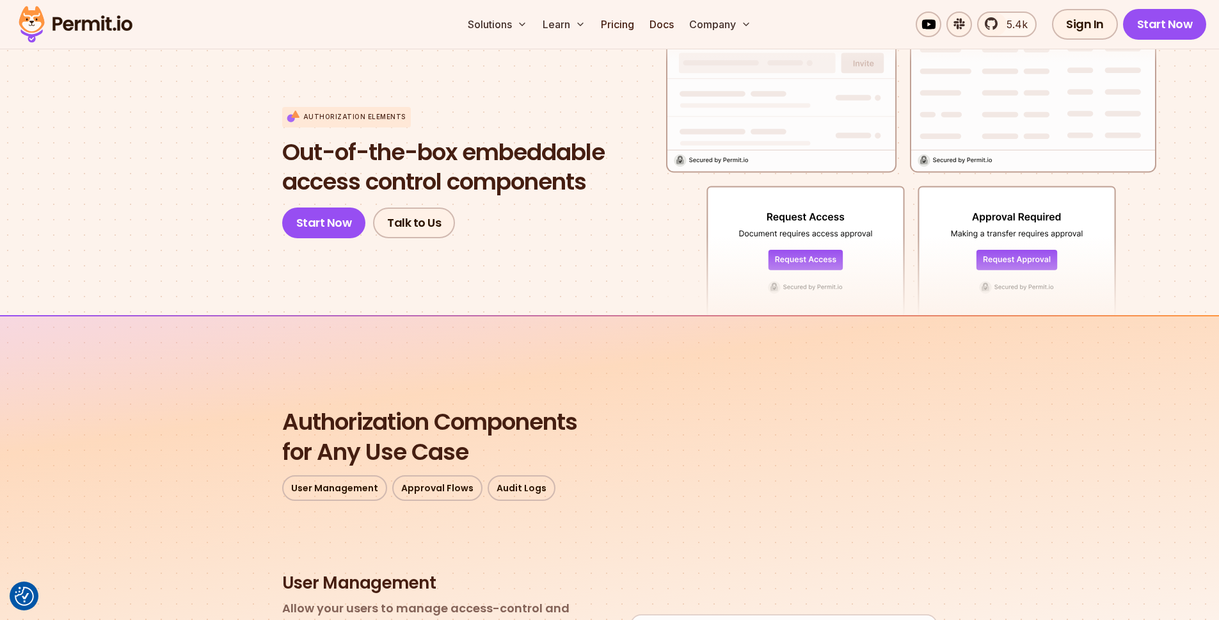
scroll to position [0, 0]
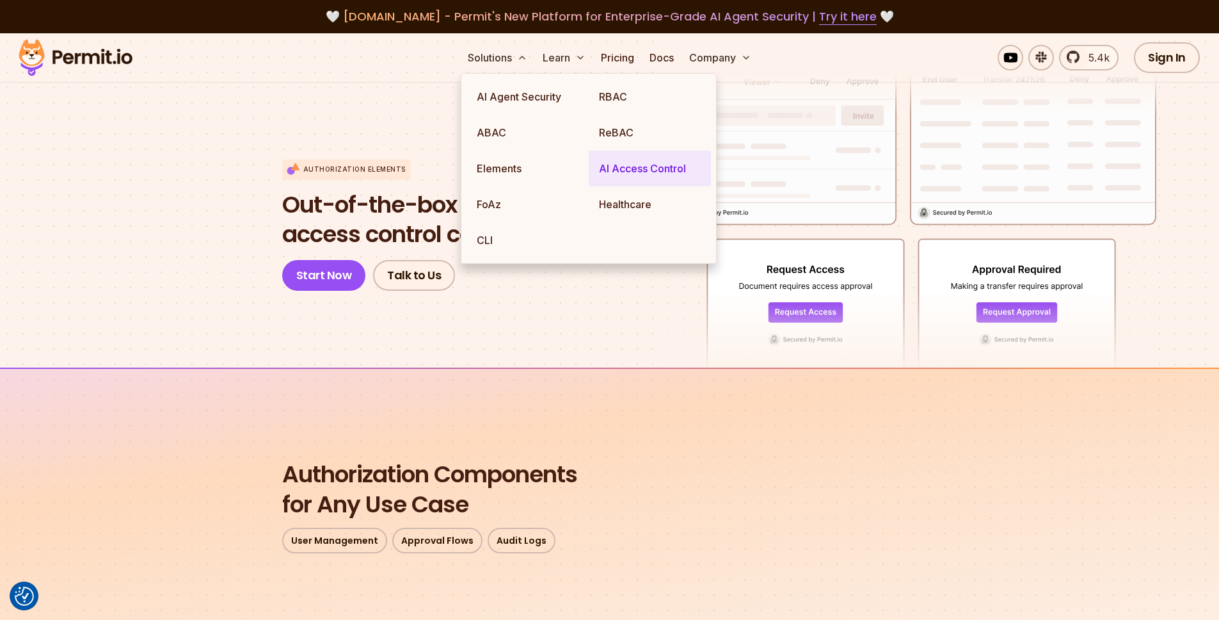
click at [630, 171] on link "AI Access Control" at bounding box center [650, 168] width 122 height 36
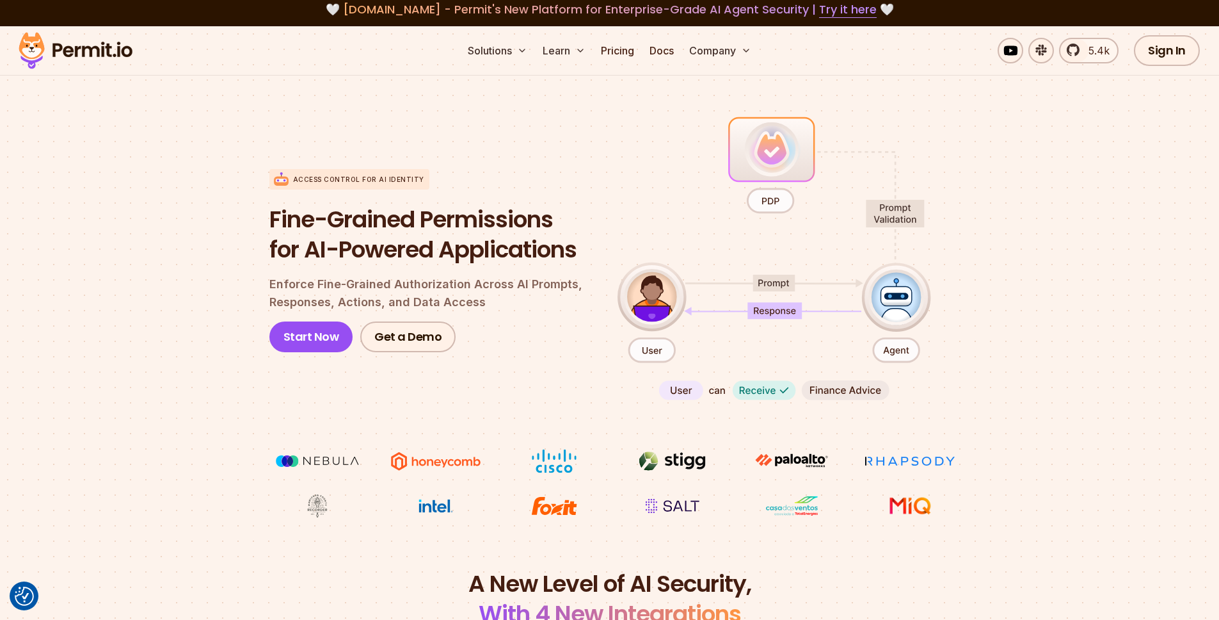
scroll to position [17, 0]
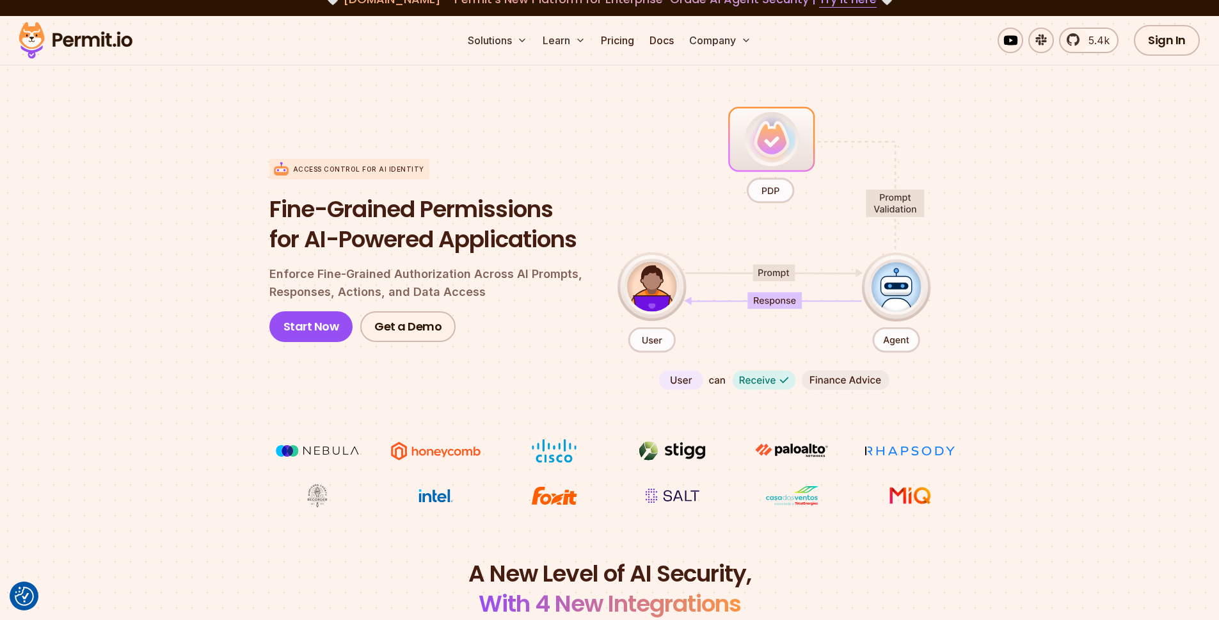
click at [753, 381] on div "Access control for AI Identity Fine-Grained Permissions for AI-Powered Applicat…" at bounding box center [609, 250] width 681 height 294
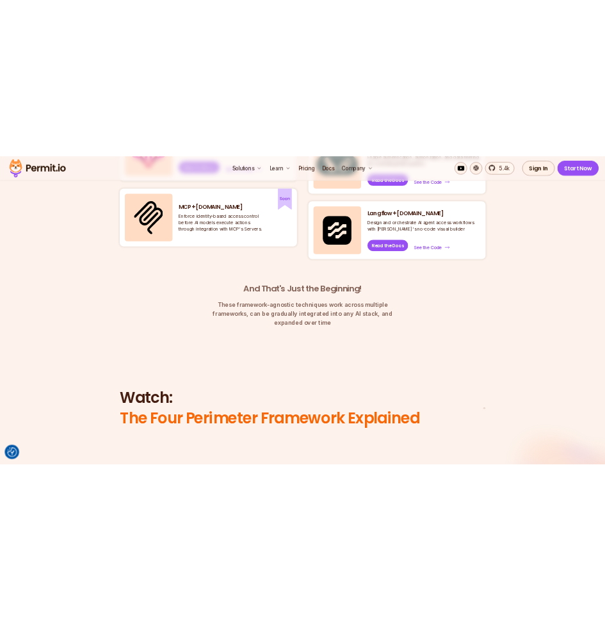
scroll to position [936, 0]
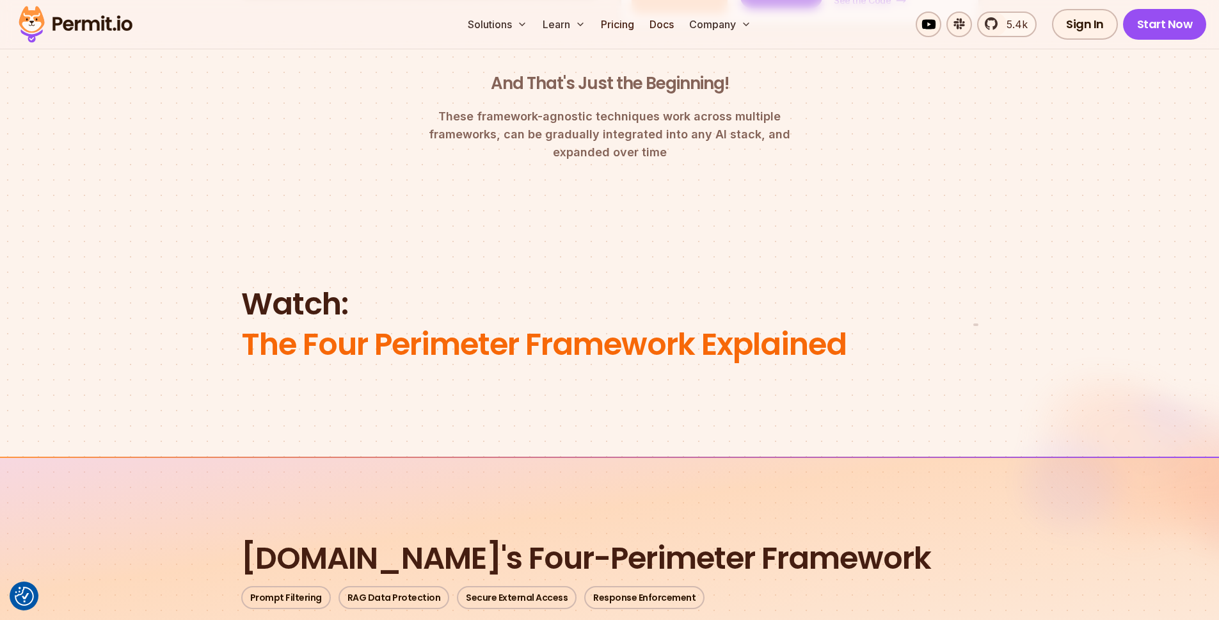
click at [976, 336] on img at bounding box center [976, 335] width 1 height 1
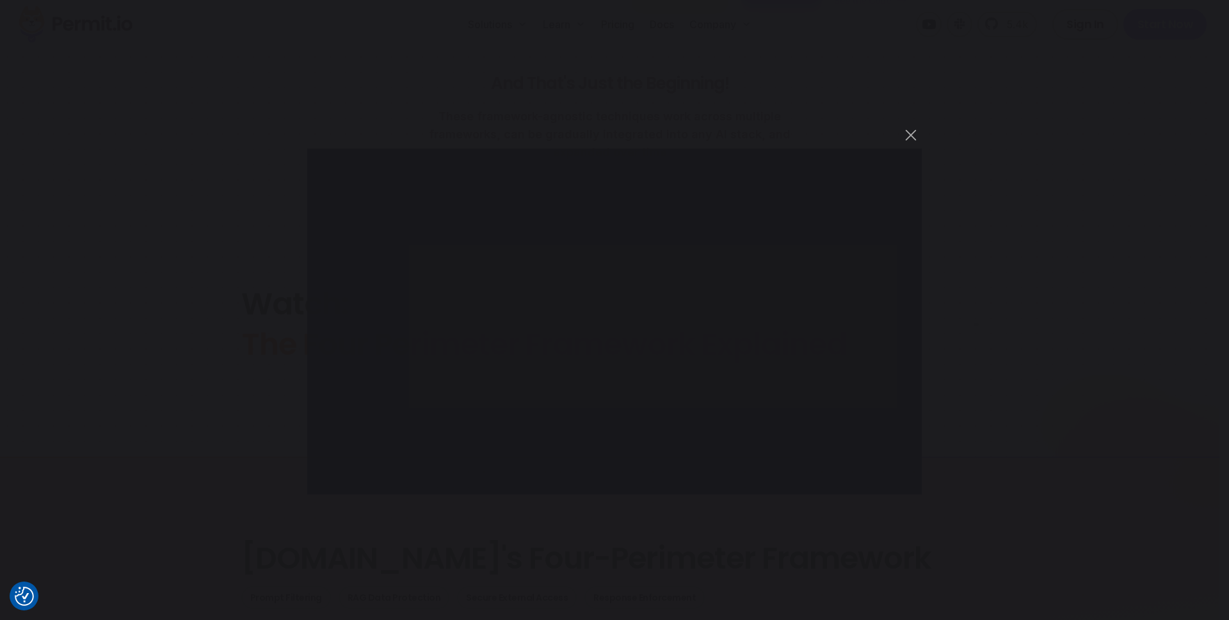
click at [1025, 96] on div "You can close this modal content with the ESC key" at bounding box center [614, 310] width 1229 height 620
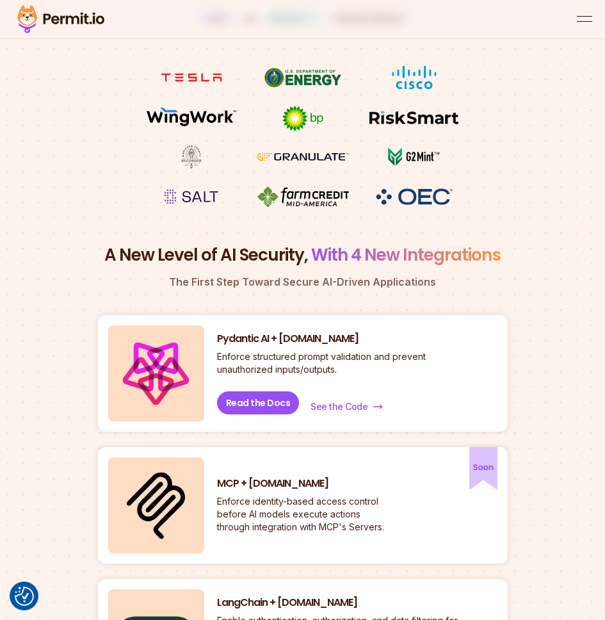
scroll to position [305, 0]
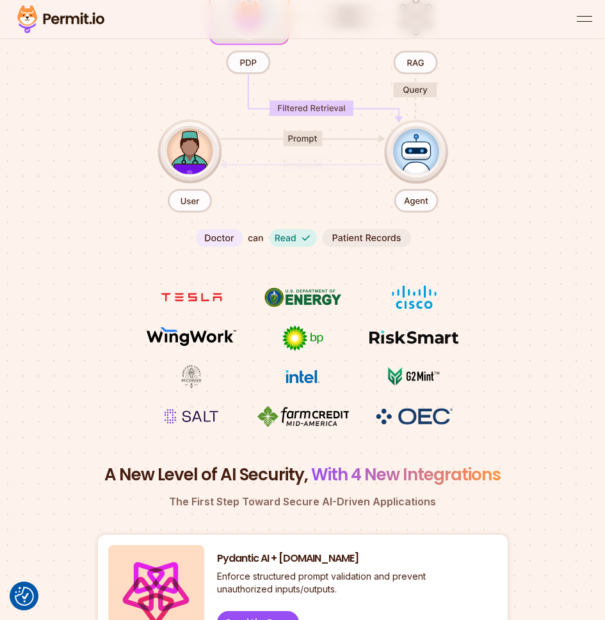
click at [294, 243] on div "Access control for AI Identity Fine-Grained Permissions for AI-Powered Applicat…" at bounding box center [303, 25] width 328 height 460
click at [362, 237] on div "Access control for AI Identity Fine-Grained Permissions for AI-Powered Applicat…" at bounding box center [303, 25] width 328 height 460
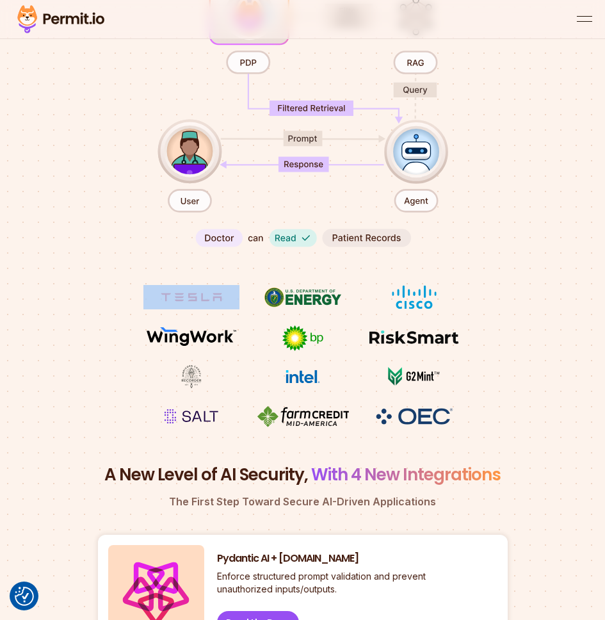
click at [362, 237] on div "Access control for AI Identity Fine-Grained Permissions for AI-Powered Applicat…" at bounding box center [303, 25] width 328 height 460
click at [459, 240] on div "Access control for AI Identity Fine-Grained Permissions for AI-Powered Applicat…" at bounding box center [303, 25] width 328 height 460
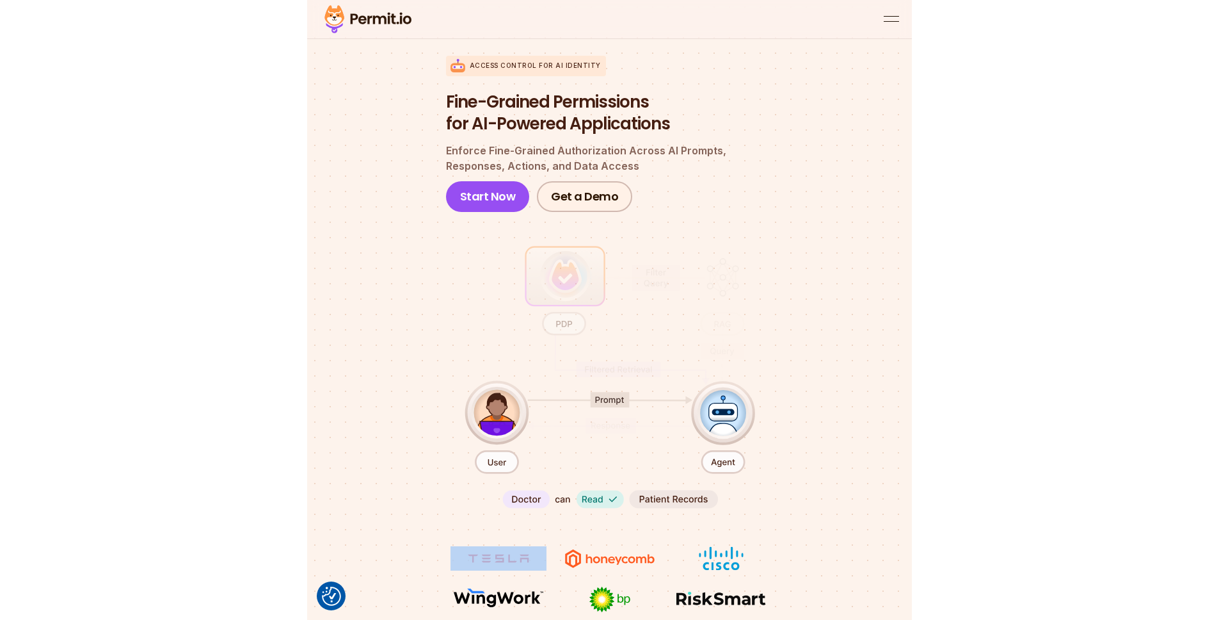
scroll to position [49, 0]
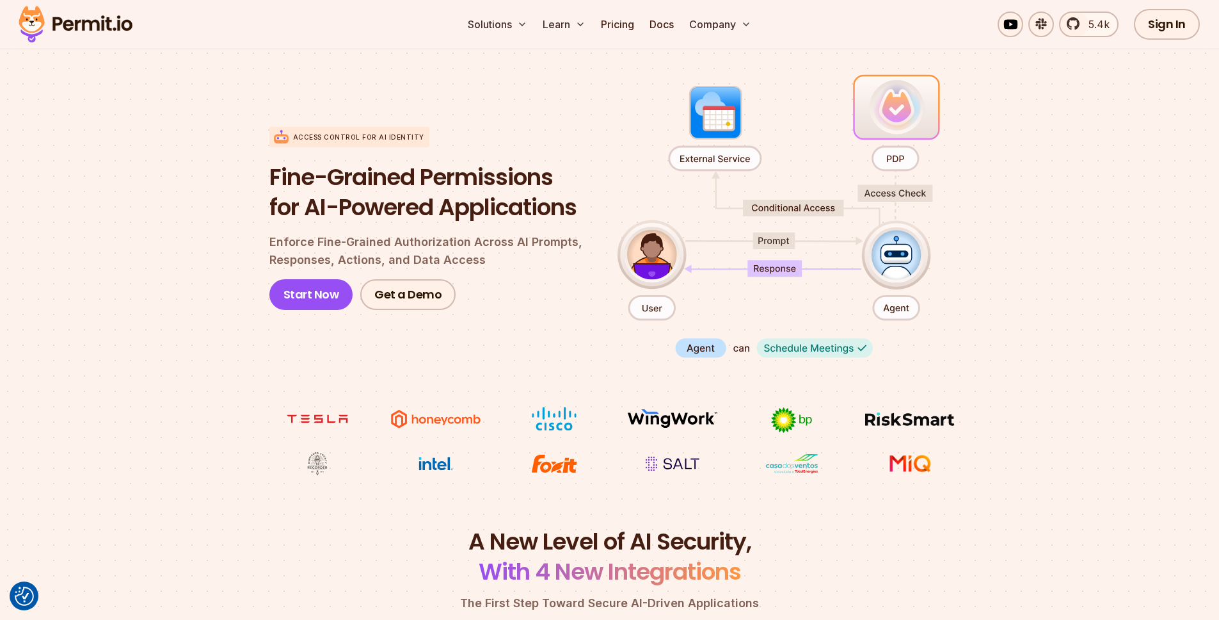
drag, startPoint x: 1015, startPoint y: 410, endPoint x: 1201, endPoint y: 454, distance: 191.6
click at [1014, 409] on section "Access control for AI Identity Fine-Grained Permissions for AI-Powered Applicat…" at bounding box center [609, 273] width 1219 height 507
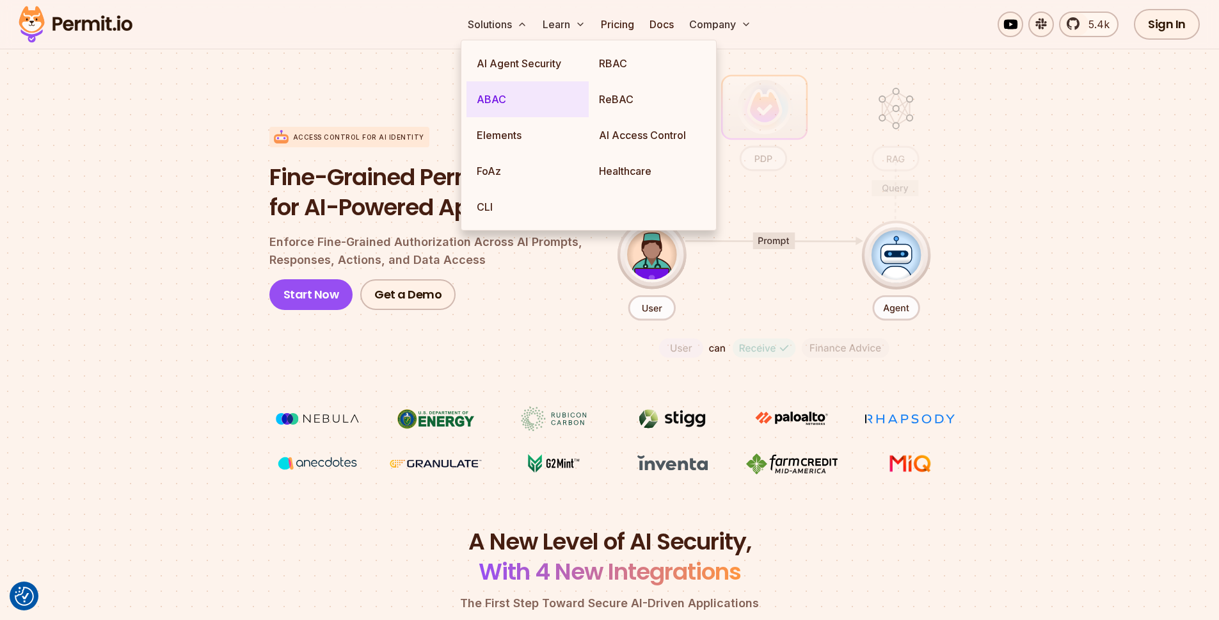
click at [522, 88] on link "ABAC" at bounding box center [528, 99] width 122 height 36
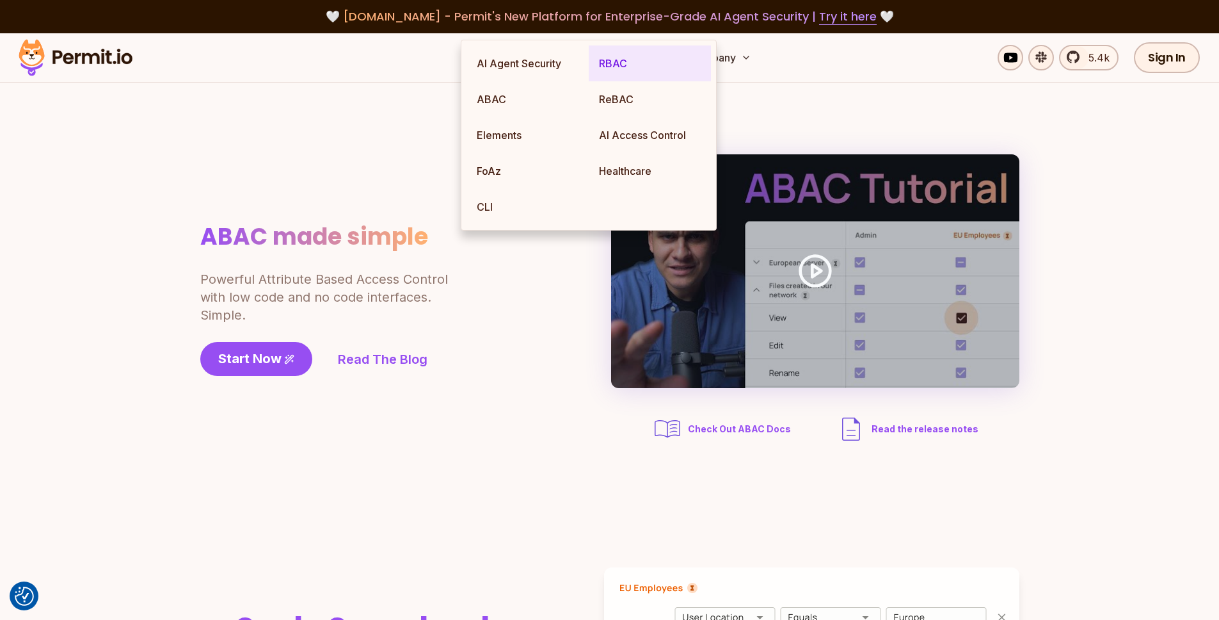
click at [621, 71] on link "RBAC" at bounding box center [650, 63] width 122 height 36
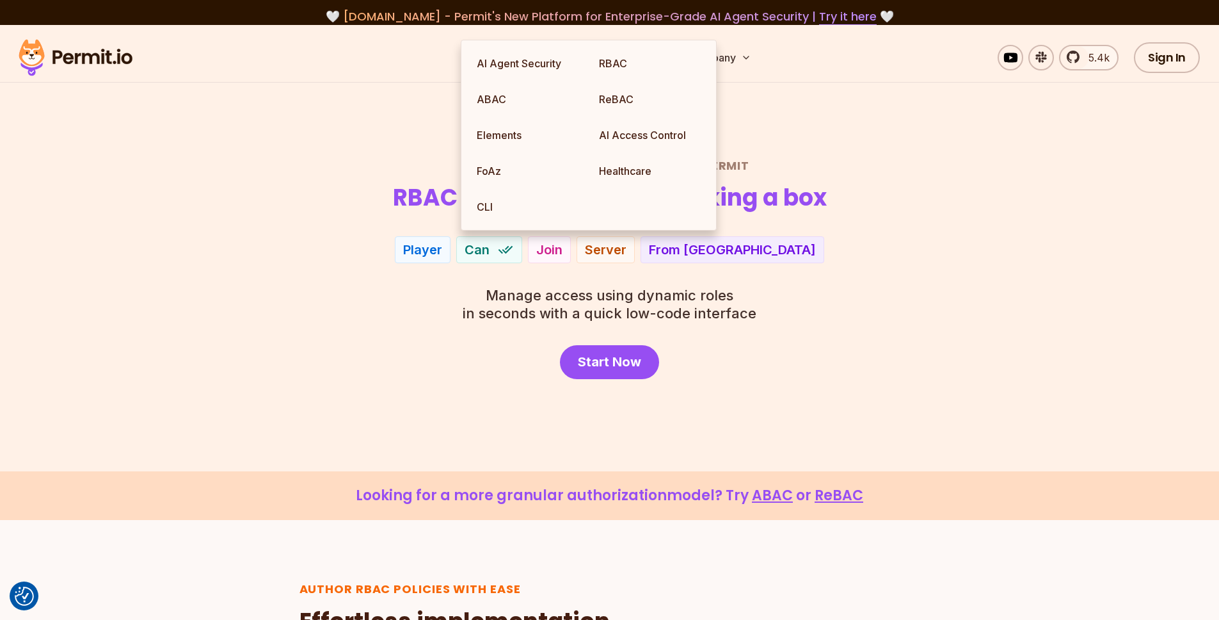
click at [906, 339] on div "Role Based Access Control with Permit RBAC now as easy as checking a box Player…" at bounding box center [610, 268] width 896 height 221
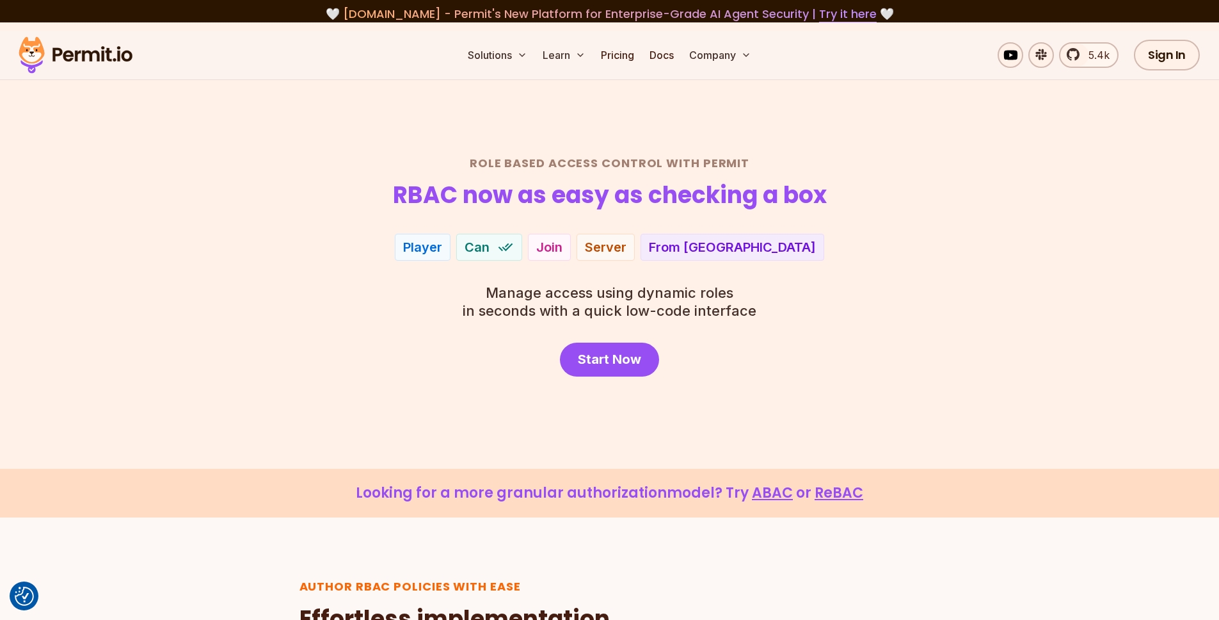
scroll to position [239, 0]
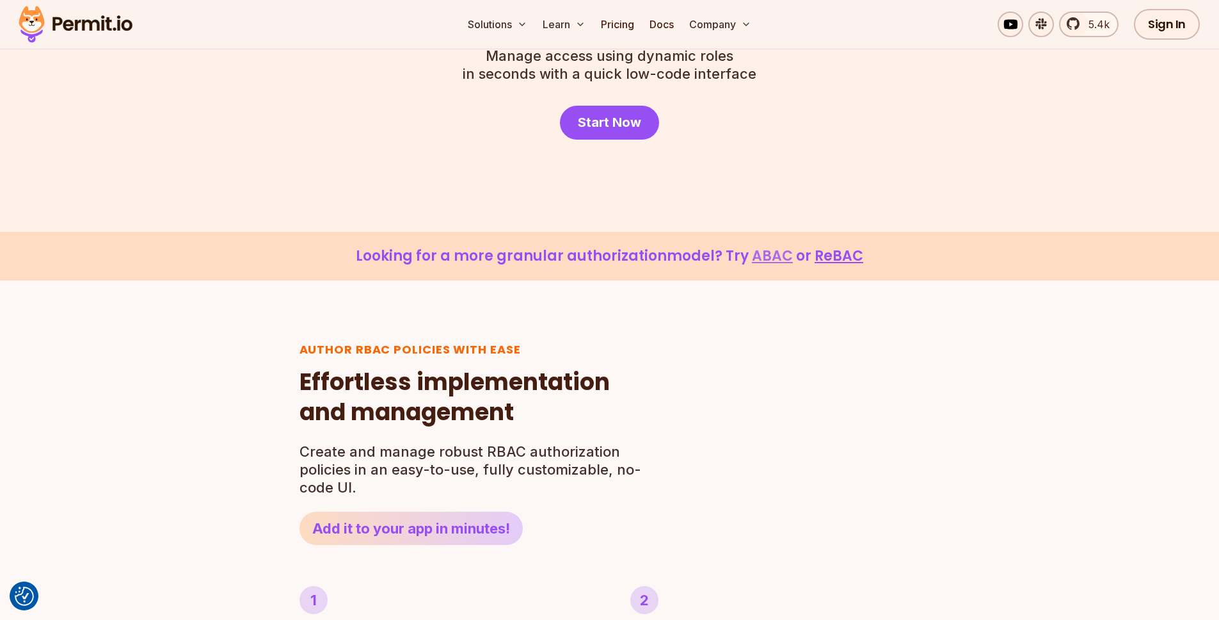
click at [769, 260] on link "ABAC" at bounding box center [772, 256] width 41 height 20
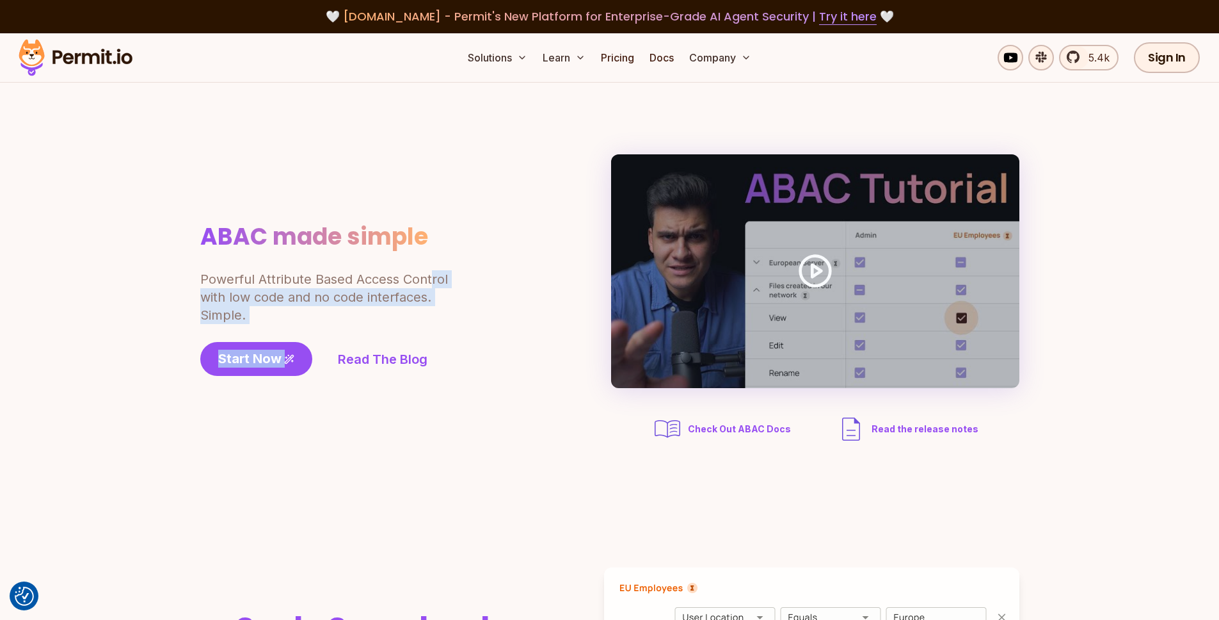
drag, startPoint x: 399, startPoint y: 335, endPoint x: 431, endPoint y: 276, distance: 67.9
click at [431, 276] on div "ABAC made simple Powerful Attribute Based Access Control with low code and no c…" at bounding box center [360, 299] width 320 height 154
click at [431, 276] on p "Powerful Attribute Based Access Control with low code and no code interfaces. S…" at bounding box center [325, 297] width 250 height 54
drag, startPoint x: 435, startPoint y: 265, endPoint x: 442, endPoint y: 323, distance: 58.1
click at [442, 323] on div "ABAC made simple Powerful Attribute Based Access Control with low code and no c…" at bounding box center [360, 299] width 320 height 154
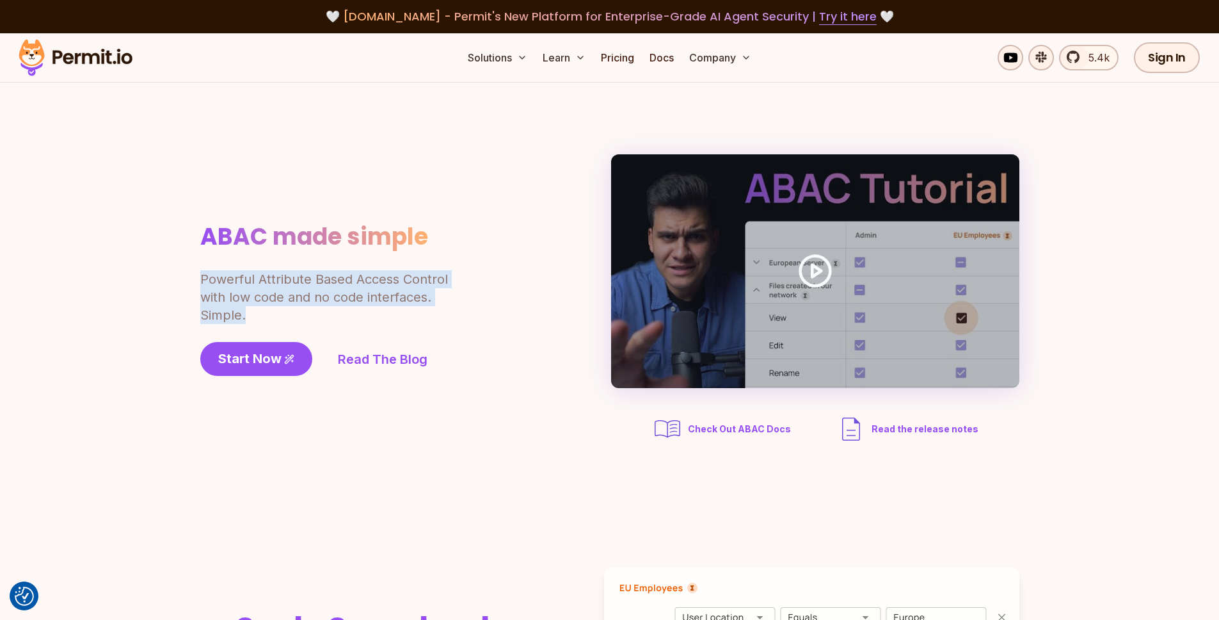
click at [442, 323] on p "Powerful Attribute Based Access Control with low code and no code interfaces. S…" at bounding box center [325, 297] width 250 height 54
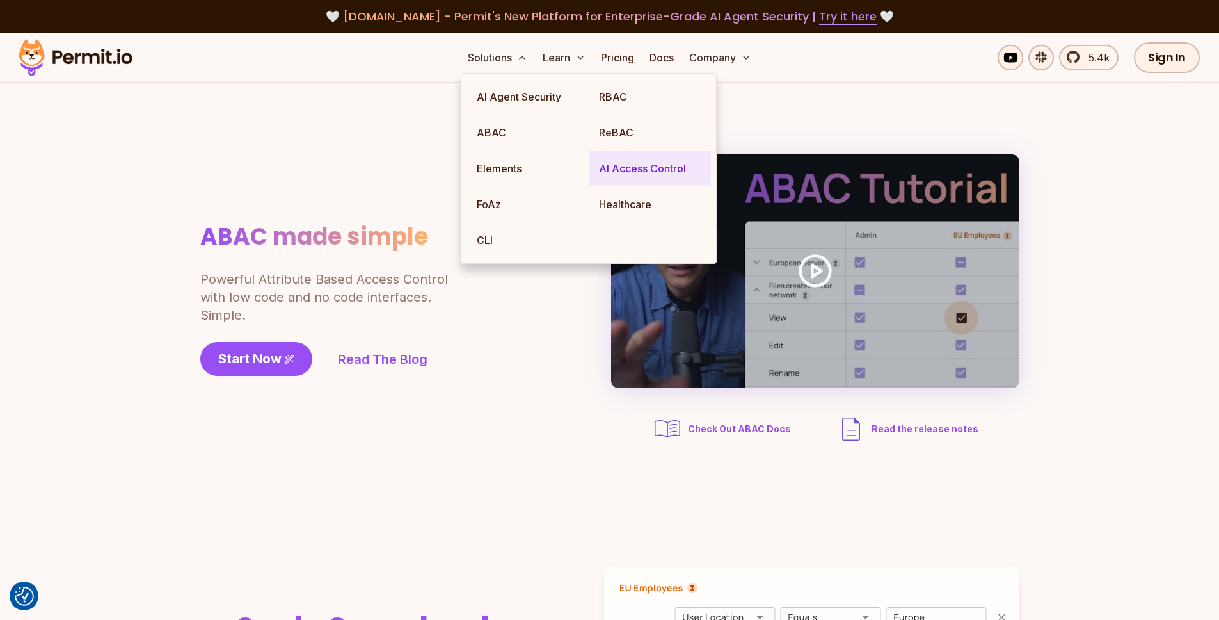
click at [634, 173] on link "AI Access Control" at bounding box center [650, 168] width 122 height 36
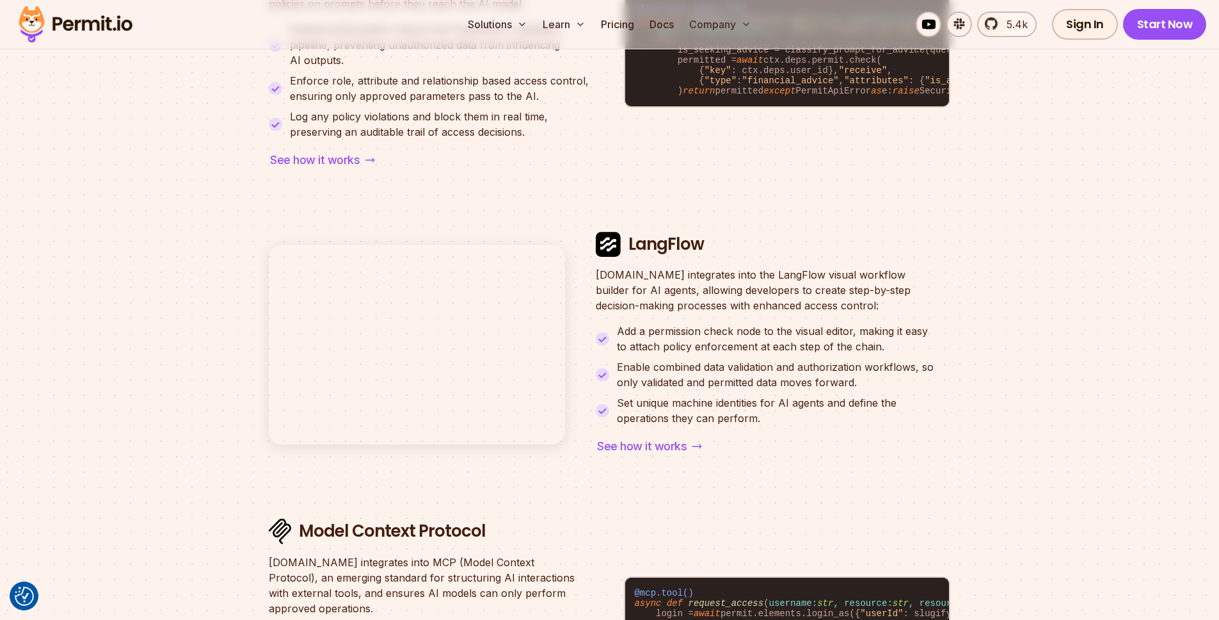
scroll to position [4378, 0]
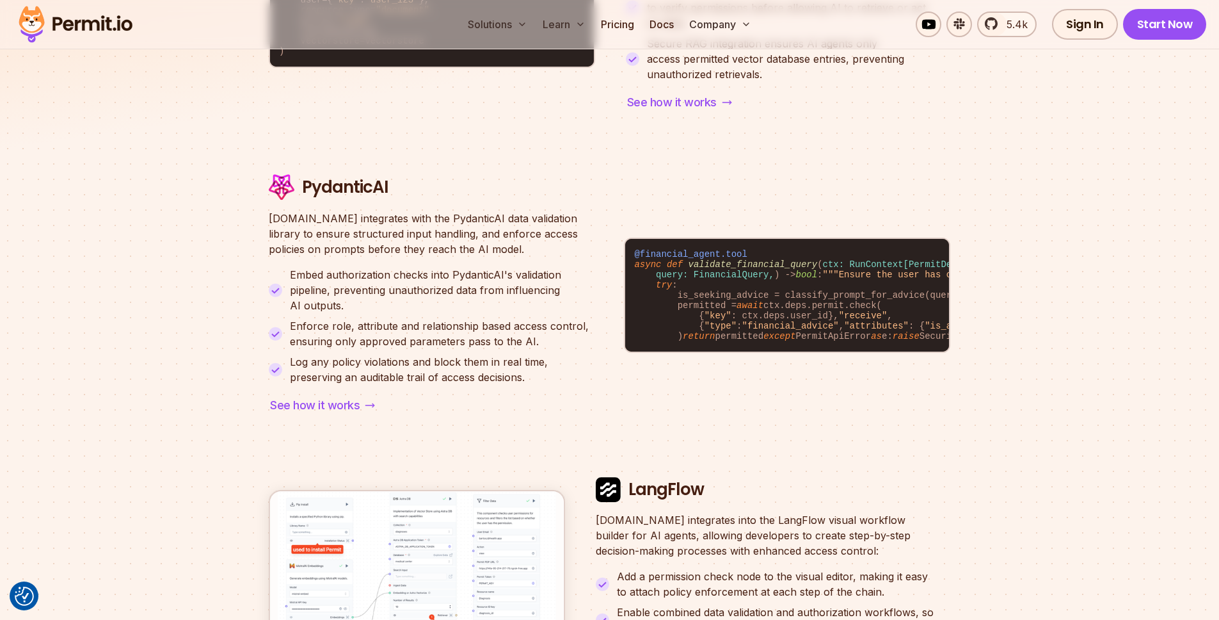
click at [138, 137] on section "Cutting-Edge Integrations for AI Access Management from LangChain _openai impor…" at bounding box center [609, 370] width 1219 height 1433
click at [76, 35] on img at bounding box center [75, 25] width 125 height 44
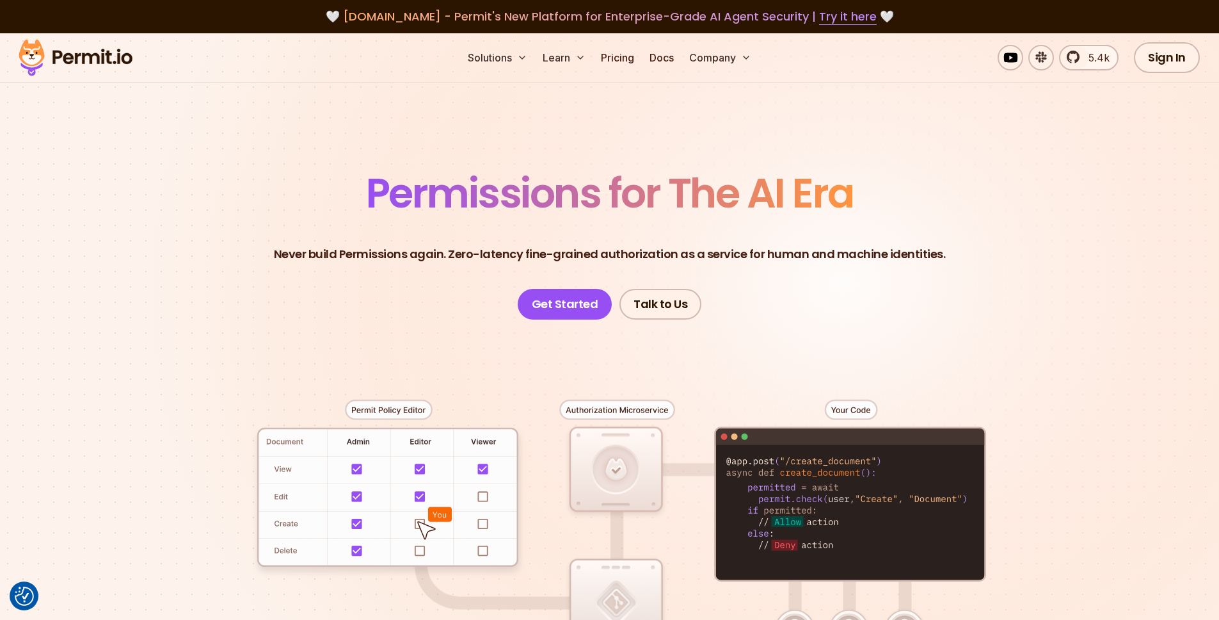
click at [892, 186] on header "Permissions for The AI Era Never build Permissions again. Zero-latency fine-gra…" at bounding box center [610, 242] width 896 height 153
